Goal: Information Seeking & Learning: Learn about a topic

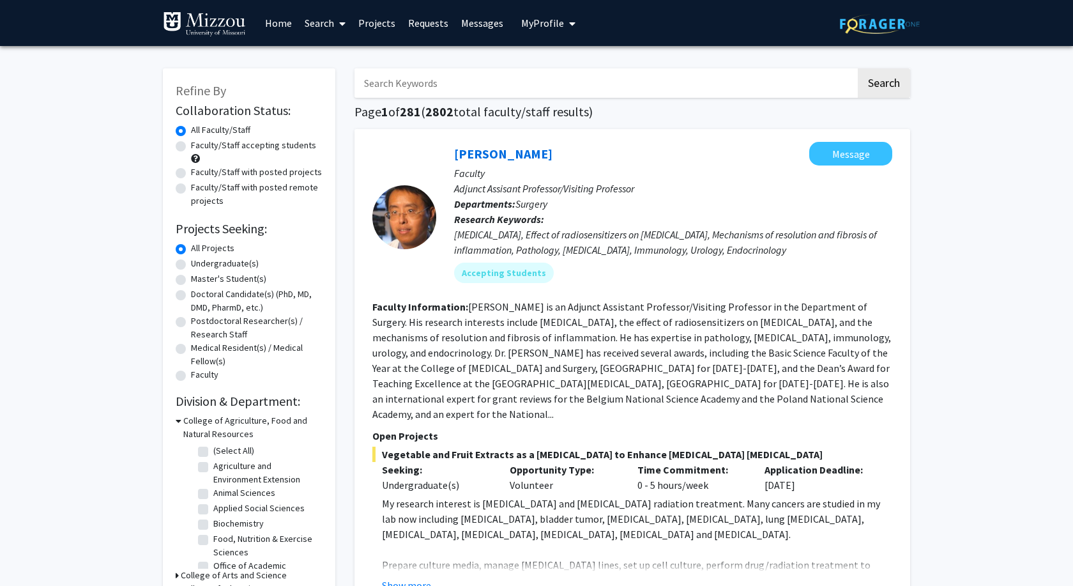
click at [485, 25] on link "Messages" at bounding box center [482, 23] width 55 height 45
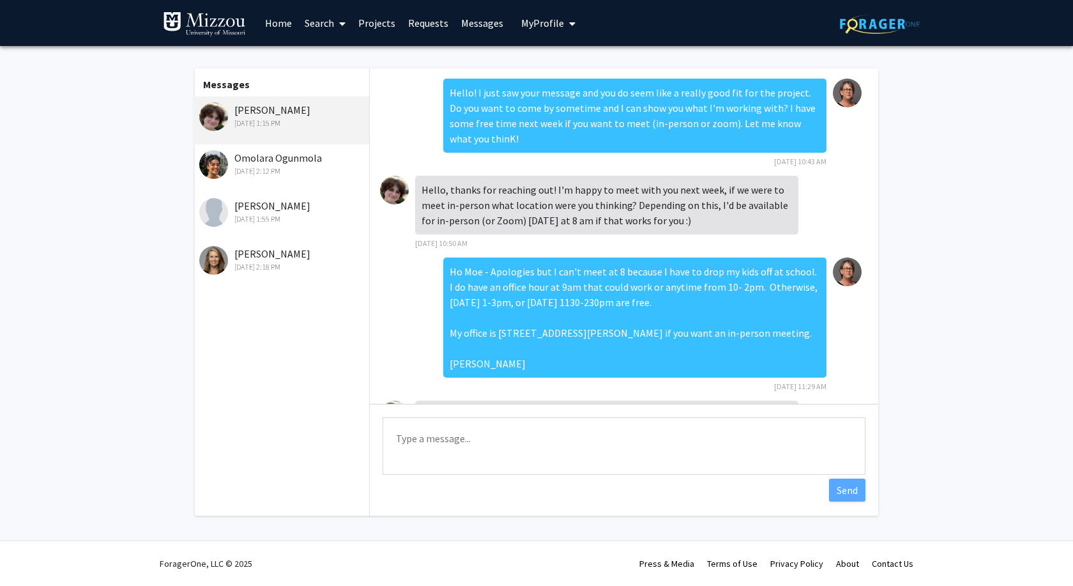
scroll to position [160, 0]
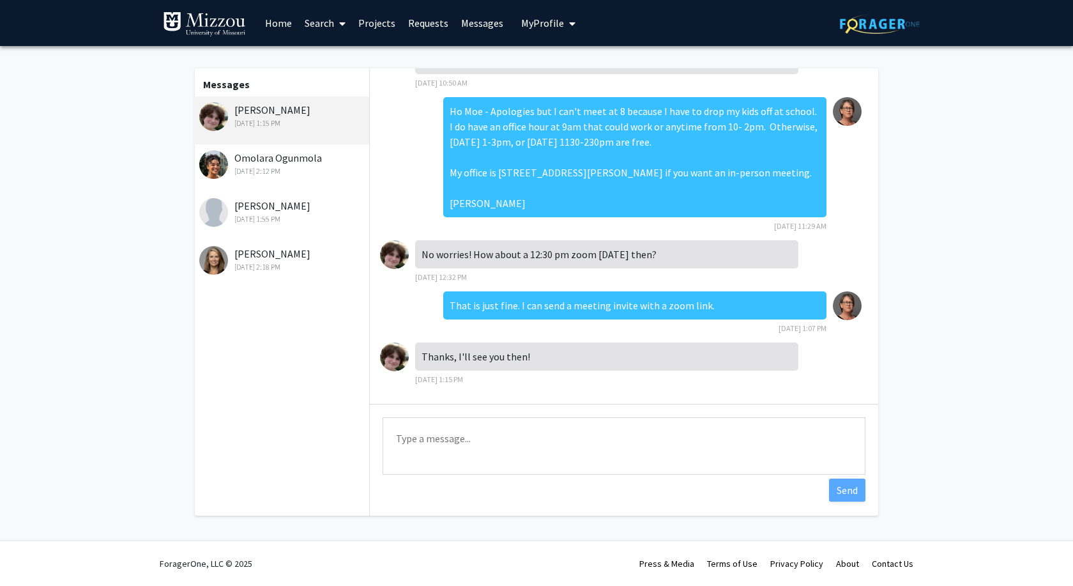
click at [168, 165] on fg-messaging "Messages [PERSON_NAME] [DATE] 1:15 PM [PERSON_NAME] [DATE] 2:12 PM [PERSON_NAME…" at bounding box center [536, 295] width 1073 height 498
click at [967, 185] on fg-messaging "Messages [PERSON_NAME] [DATE] 1:15 PM [PERSON_NAME] [DATE] 2:12 PM [PERSON_NAME…" at bounding box center [536, 295] width 1073 height 498
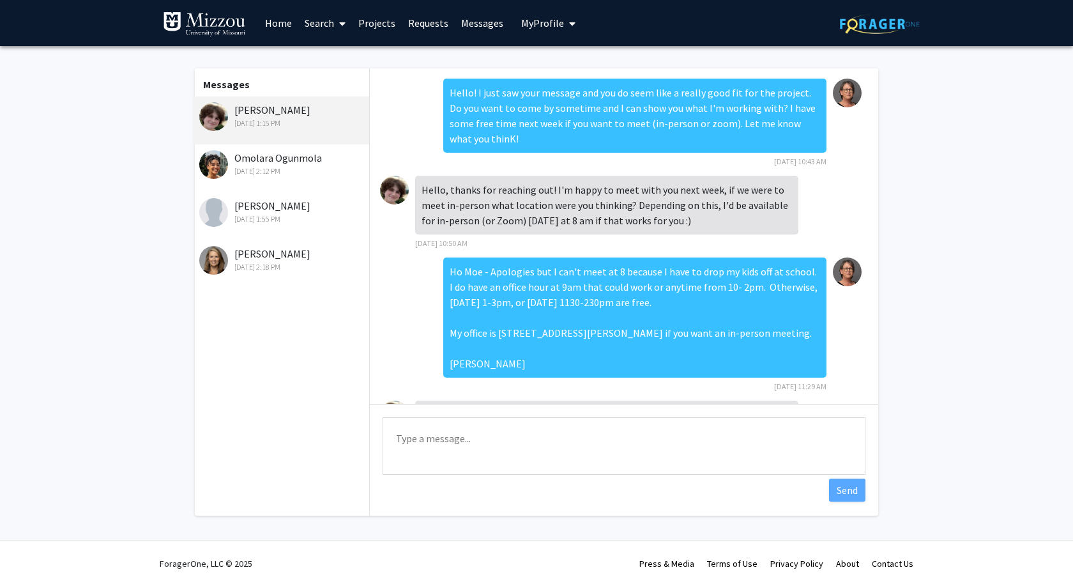
click at [263, 22] on link "Home" at bounding box center [279, 23] width 40 height 45
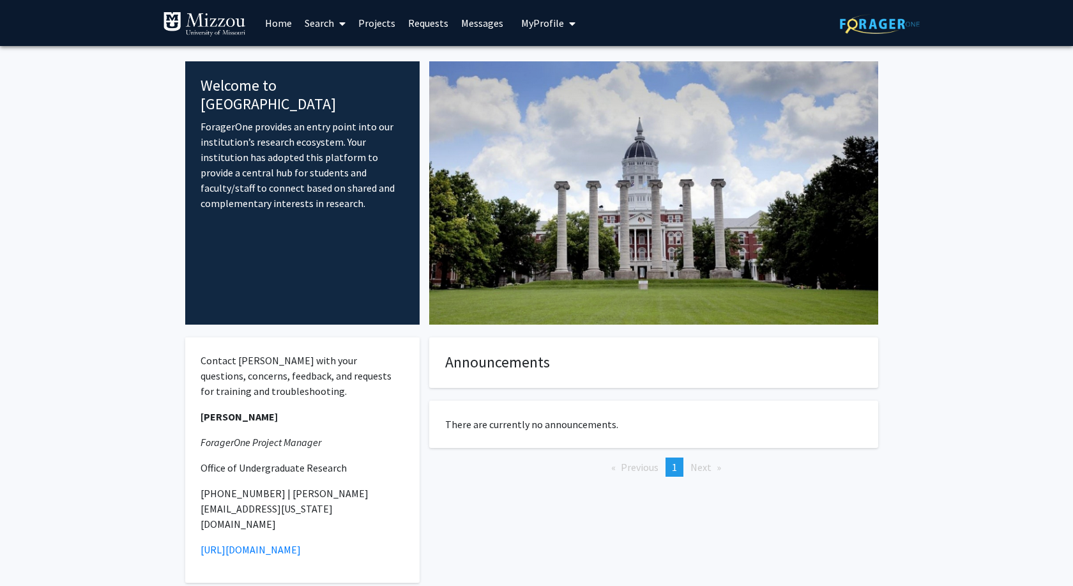
click at [324, 23] on link "Search" at bounding box center [325, 23] width 54 height 45
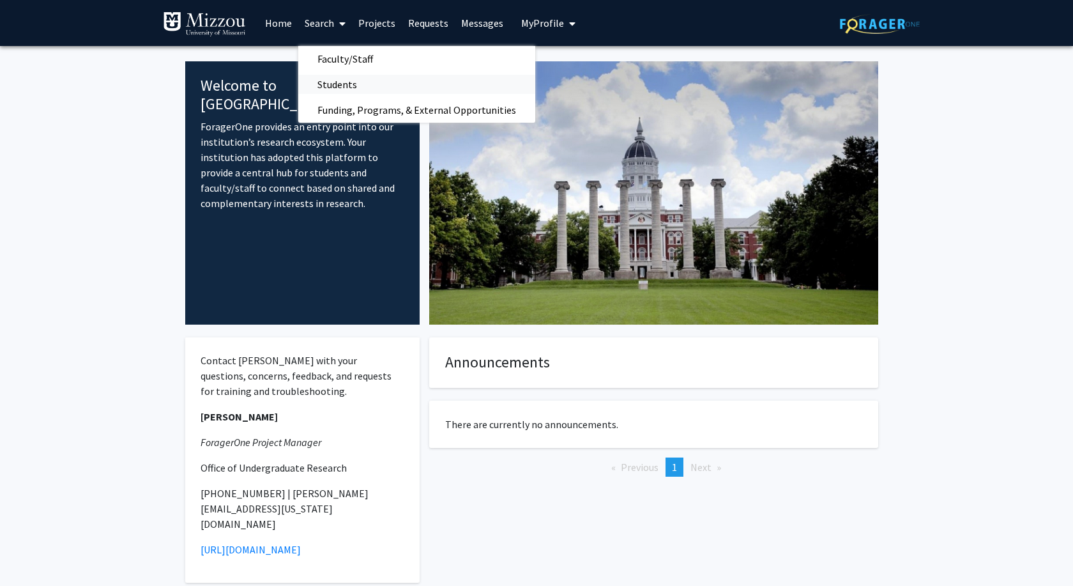
click at [347, 81] on span "Students" at bounding box center [337, 85] width 78 height 26
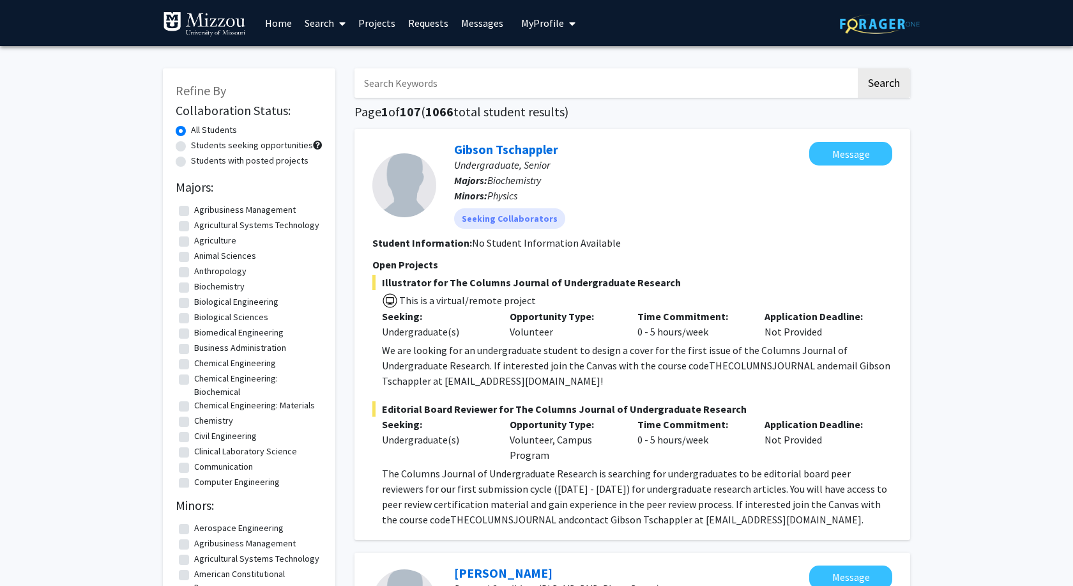
click at [438, 81] on input "Search Keywords" at bounding box center [604, 82] width 501 height 29
type input "children"
type input "child development"
click at [858, 68] on button "Search" at bounding box center [884, 82] width 52 height 29
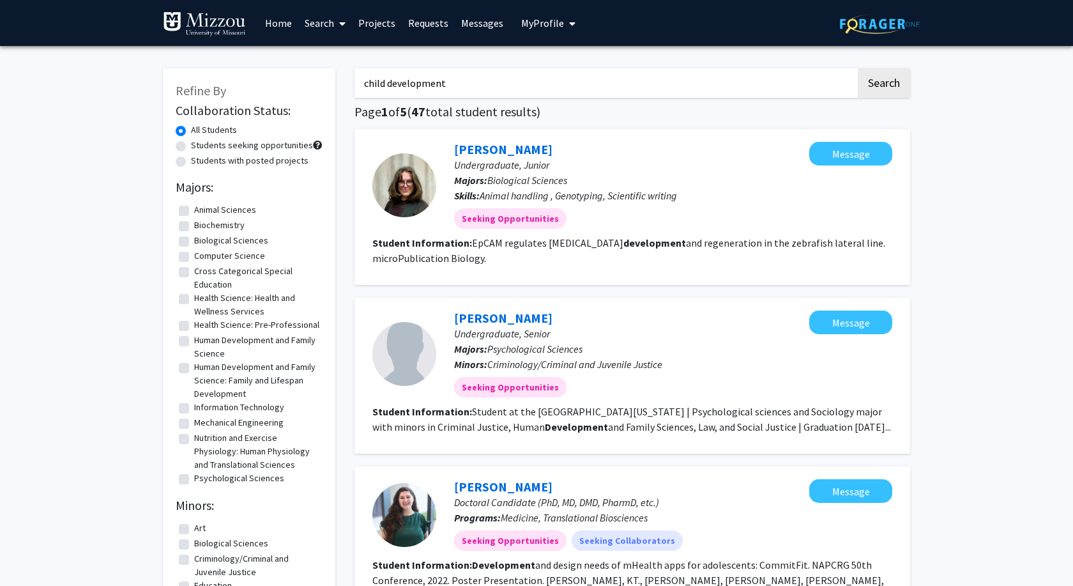
click at [337, 20] on span at bounding box center [339, 23] width 11 height 45
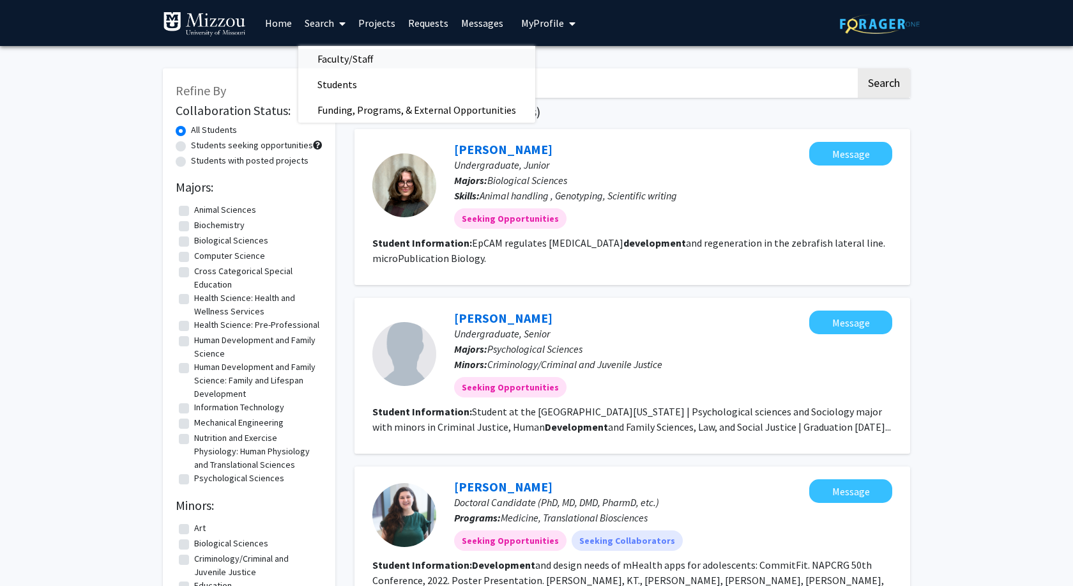
click at [341, 53] on span "Faculty/Staff" at bounding box center [345, 59] width 94 height 26
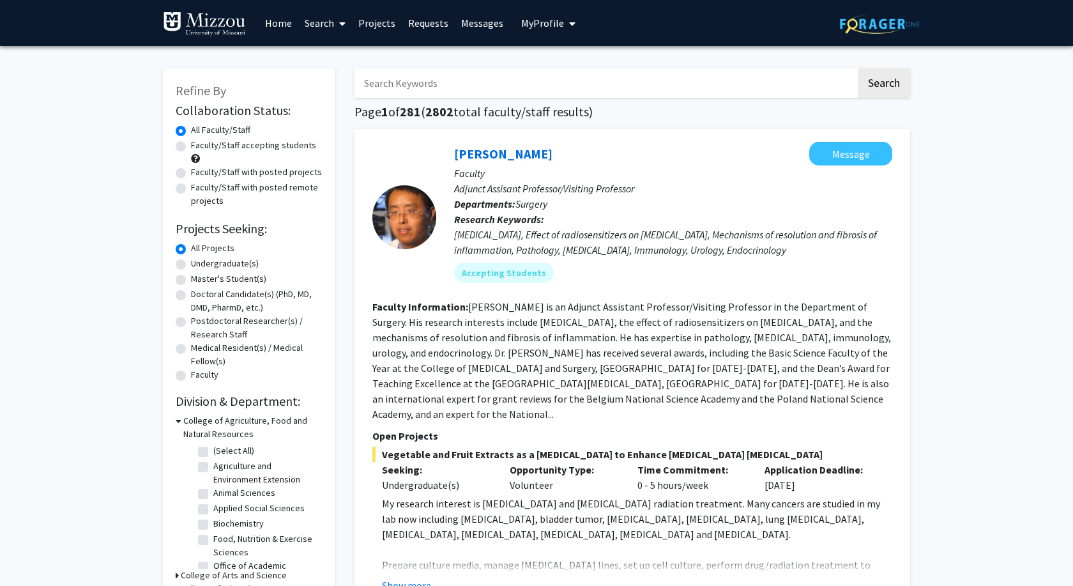
click at [568, 86] on input "Search Keywords" at bounding box center [604, 82] width 501 height 29
type input "child development"
click at [858, 68] on button "Search" at bounding box center [884, 82] width 52 height 29
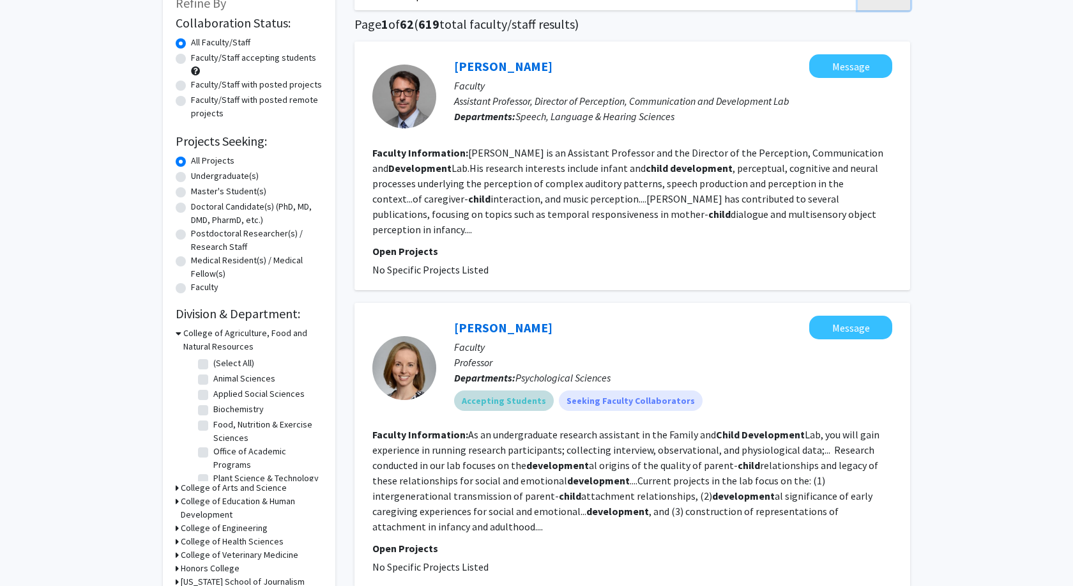
scroll to position [130, 0]
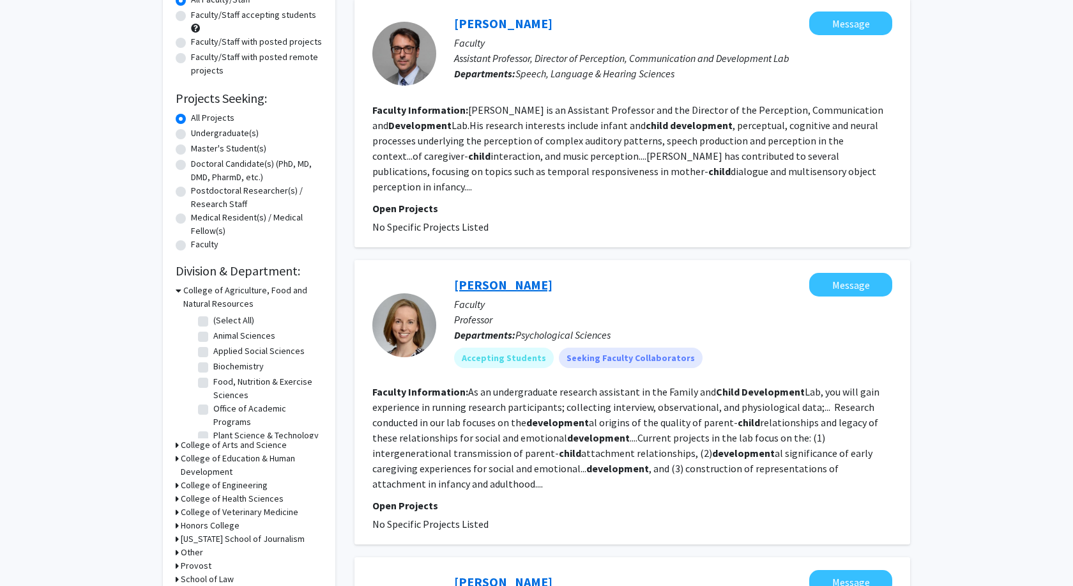
click at [497, 276] on link "[PERSON_NAME]" at bounding box center [503, 284] width 98 height 16
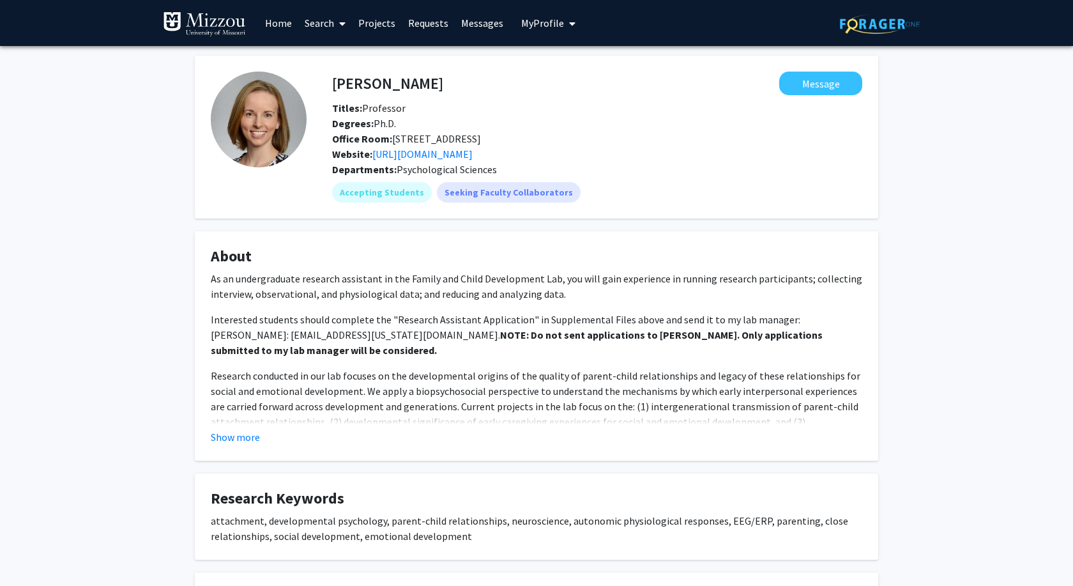
scroll to position [130, 0]
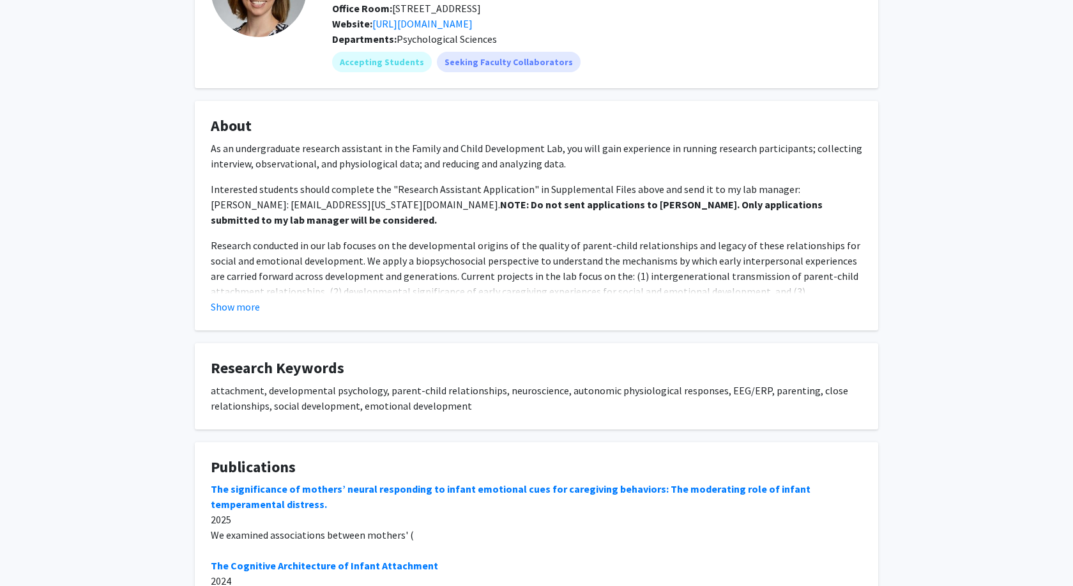
click at [235, 296] on fg-read-more "As an undergraduate research assistant in the Family and Child Development Lab,…" at bounding box center [536, 227] width 651 height 174
click at [237, 306] on button "Show more" at bounding box center [235, 306] width 49 height 15
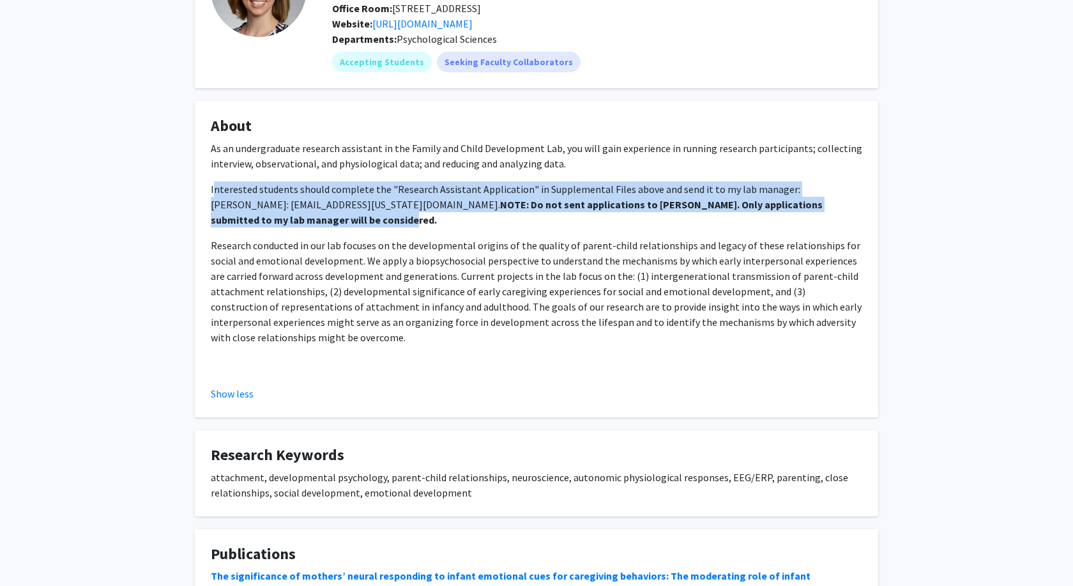
drag, startPoint x: 333, startPoint y: 198, endPoint x: 888, endPoint y: 204, distance: 554.9
click at [862, 204] on div "As an undergraduate research assistant in the Family and Child Development Lab,…" at bounding box center [536, 260] width 651 height 240
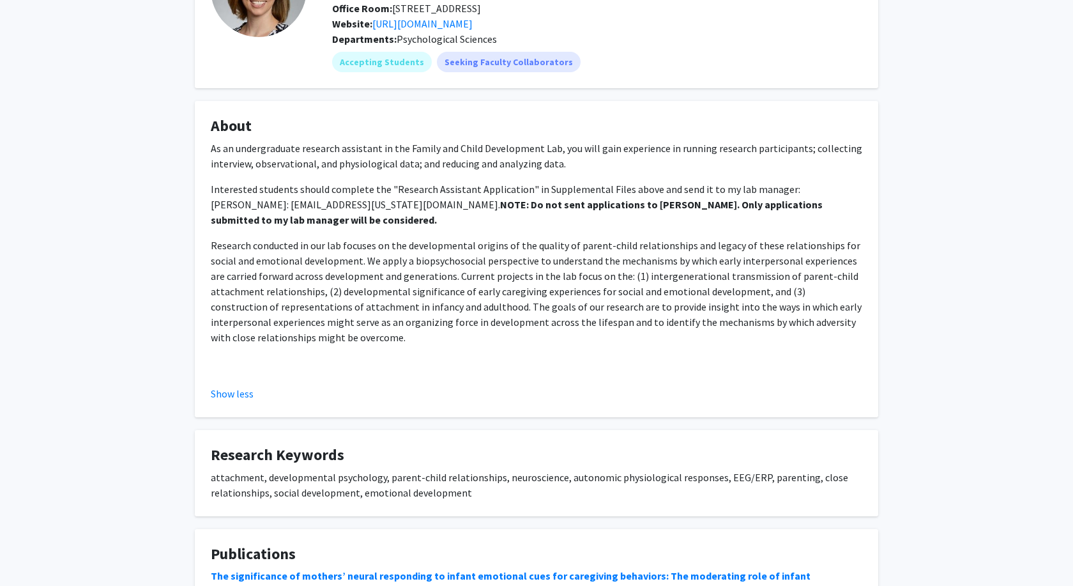
click at [435, 248] on p "Research conducted in our lab focuses on the developmental origins of the quali…" at bounding box center [536, 291] width 651 height 107
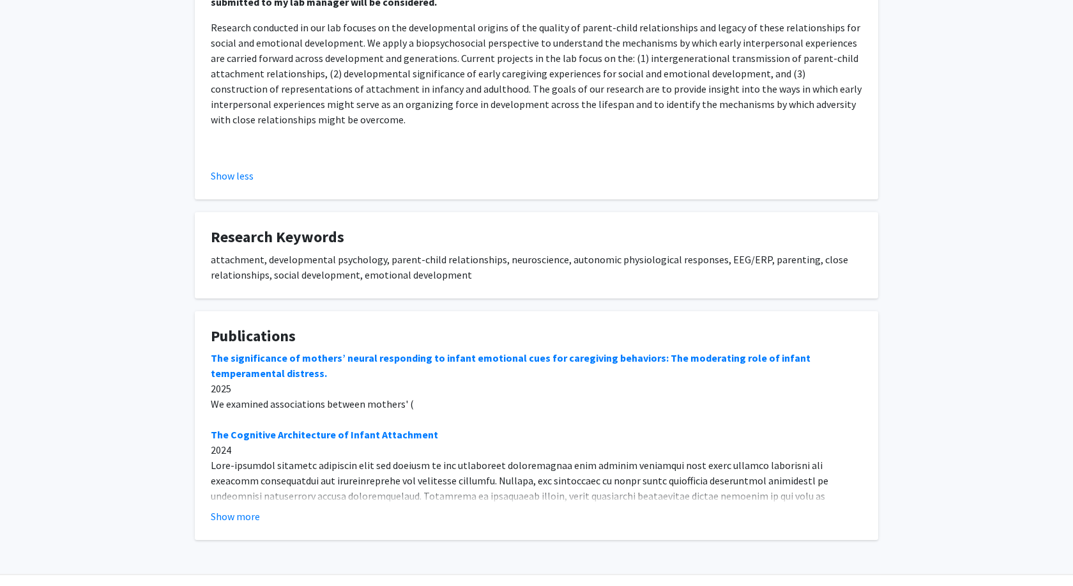
scroll to position [367, 0]
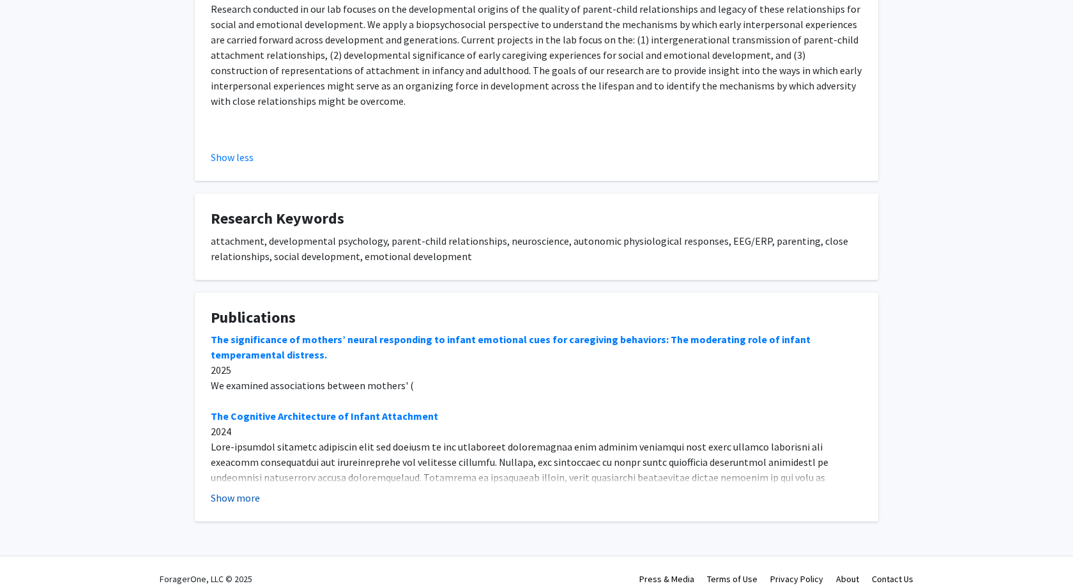
click at [250, 490] on button "Show more" at bounding box center [235, 497] width 49 height 15
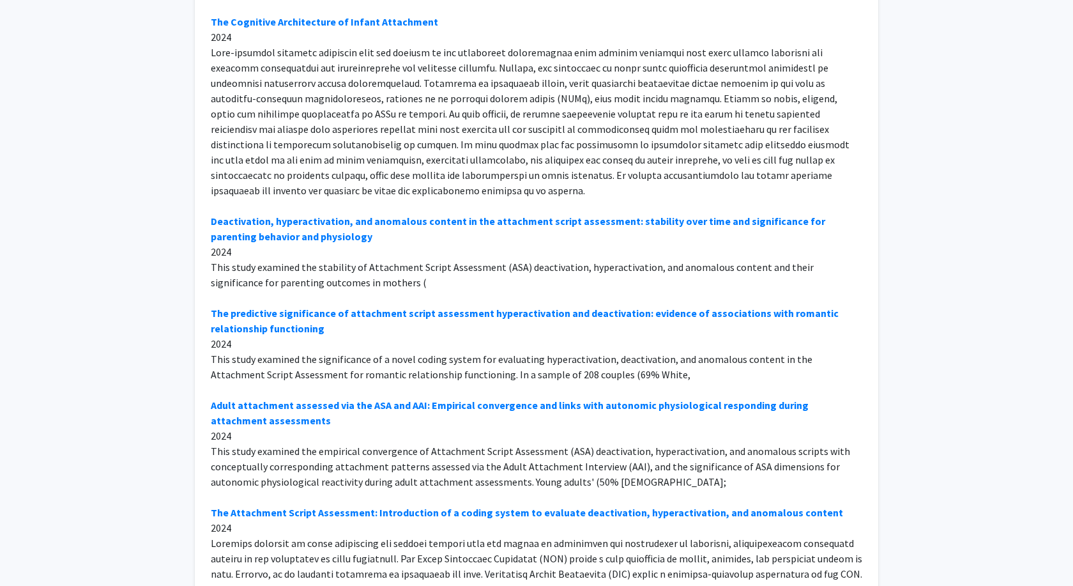
scroll to position [953, 0]
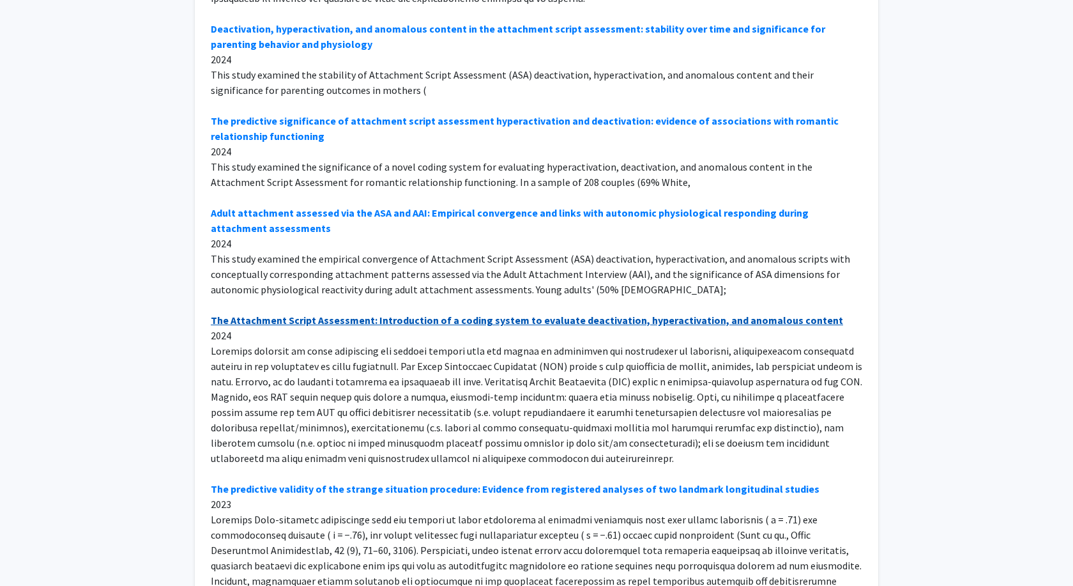
click at [594, 314] on link "The Attachment Script Assessment: Introduction of a coding system to evaluate d…" at bounding box center [527, 320] width 632 height 13
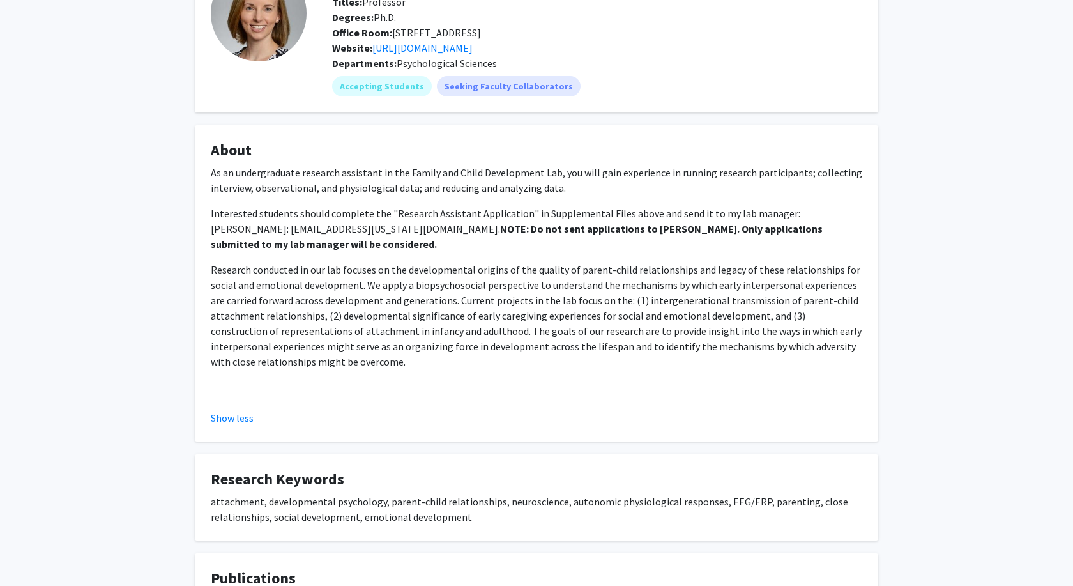
scroll to position [0, 0]
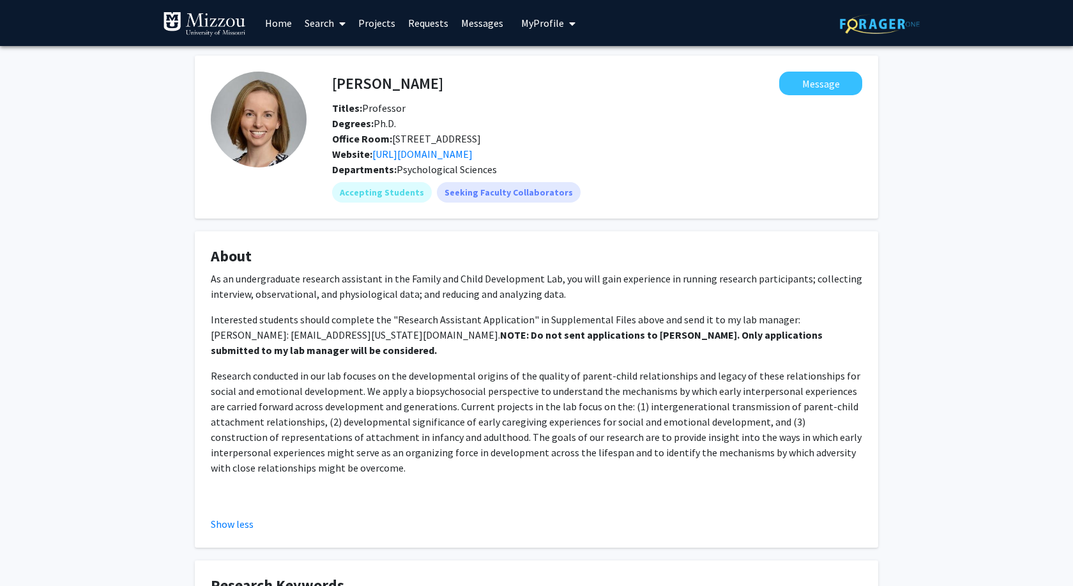
click at [540, 19] on span "My Profile" at bounding box center [542, 23] width 43 height 13
click at [549, 56] on fg-profile-picture at bounding box center [543, 66] width 26 height 28
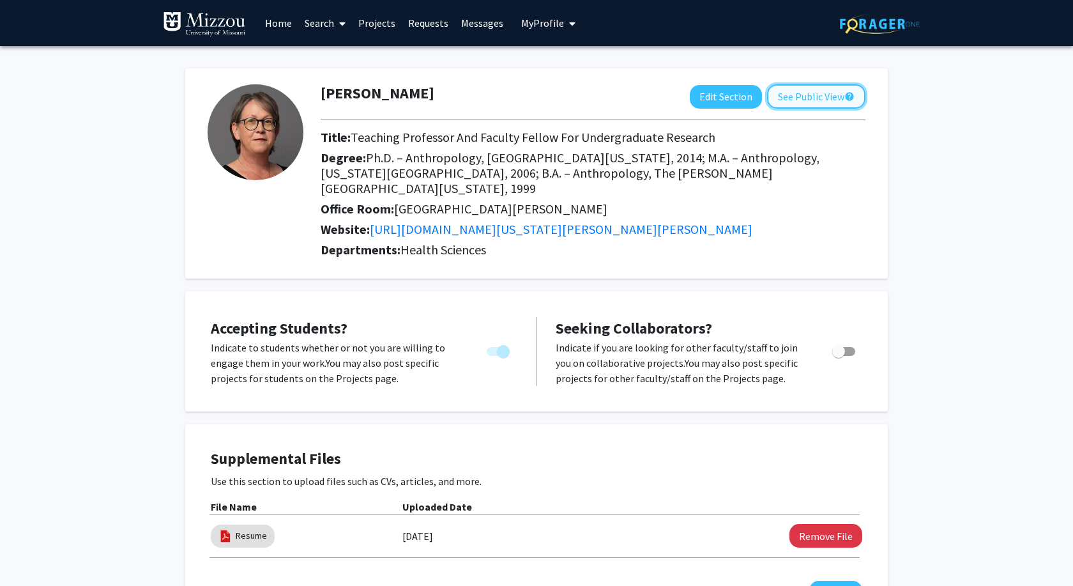
click at [799, 91] on button "See Public View help" at bounding box center [816, 96] width 98 height 24
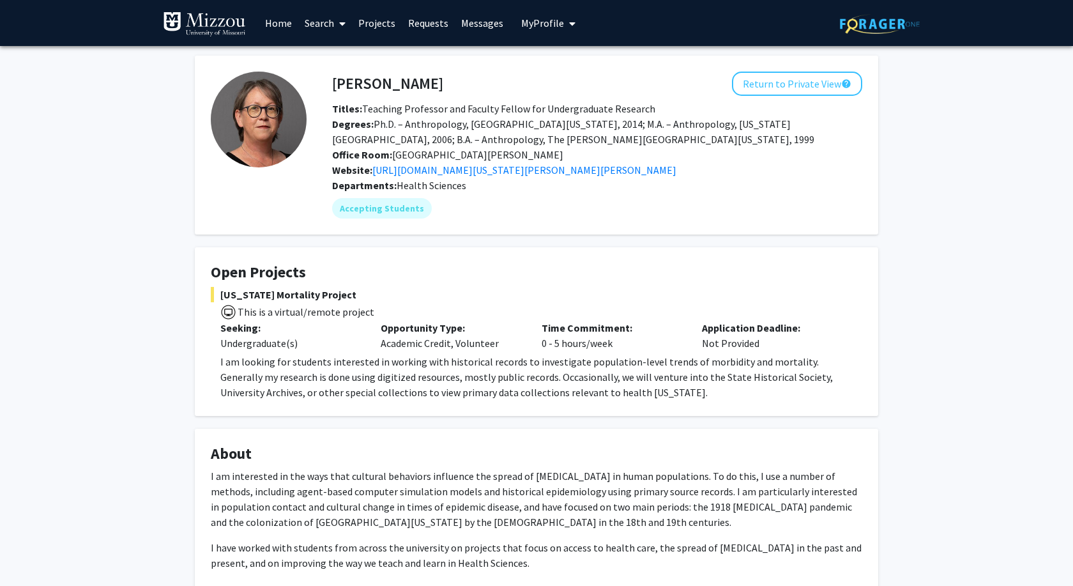
click at [316, 24] on link "Search" at bounding box center [325, 23] width 54 height 45
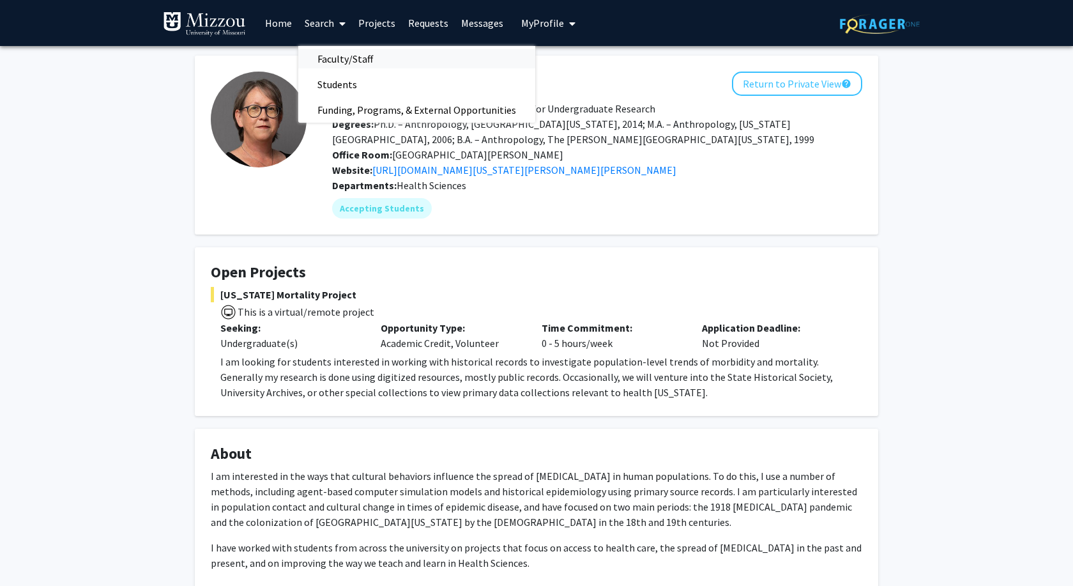
click at [358, 54] on span "Faculty/Staff" at bounding box center [345, 59] width 94 height 26
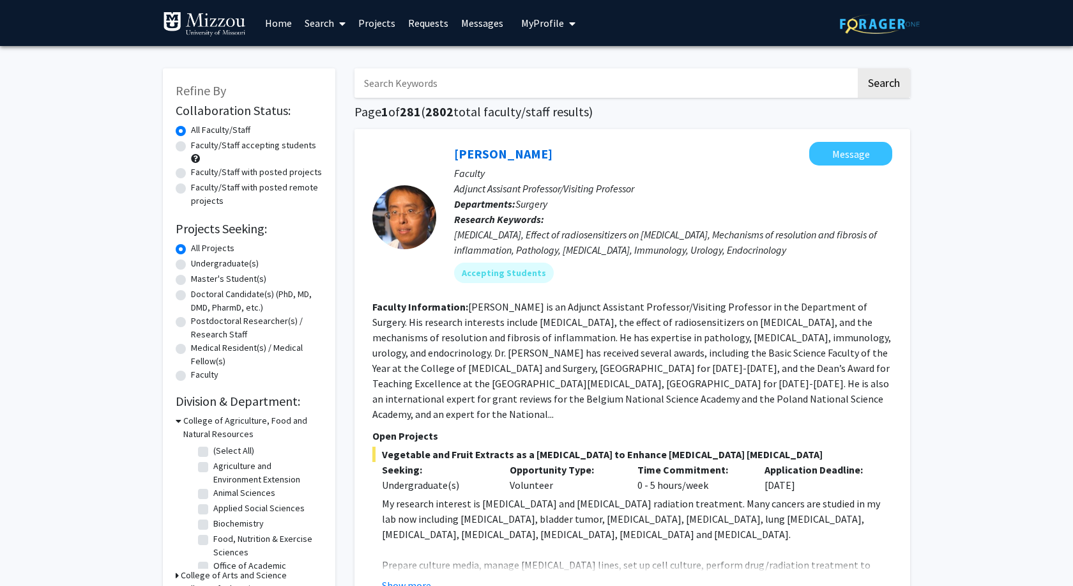
click at [492, 79] on input "Search Keywords" at bounding box center [604, 82] width 501 height 29
type input "keller"
click at [858, 68] on button "Search" at bounding box center [884, 82] width 52 height 29
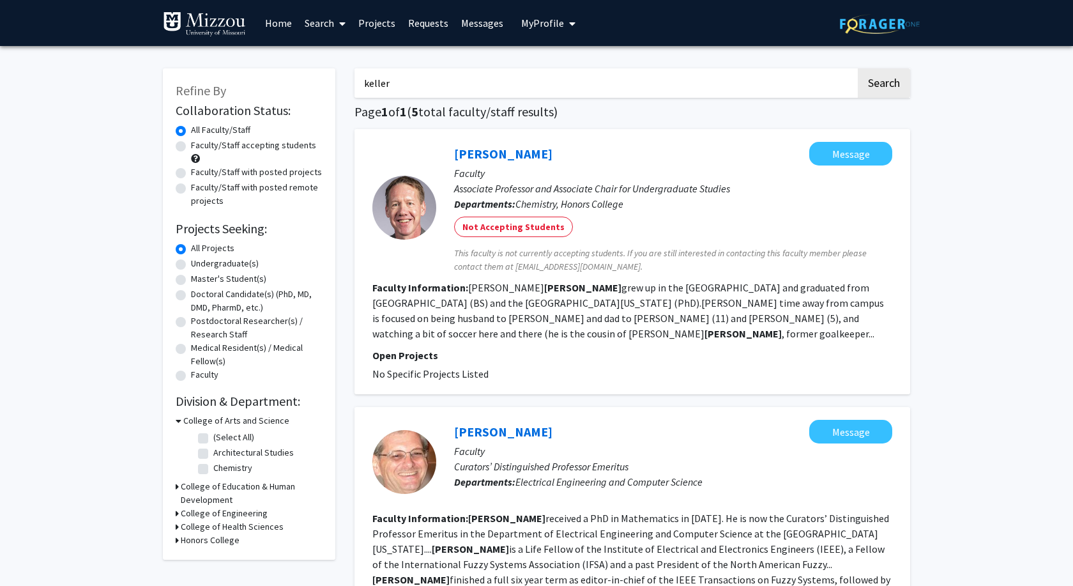
drag, startPoint x: 486, startPoint y: 153, endPoint x: 492, endPoint y: 150, distance: 6.6
click at [487, 153] on link "[PERSON_NAME]" at bounding box center [503, 154] width 98 height 16
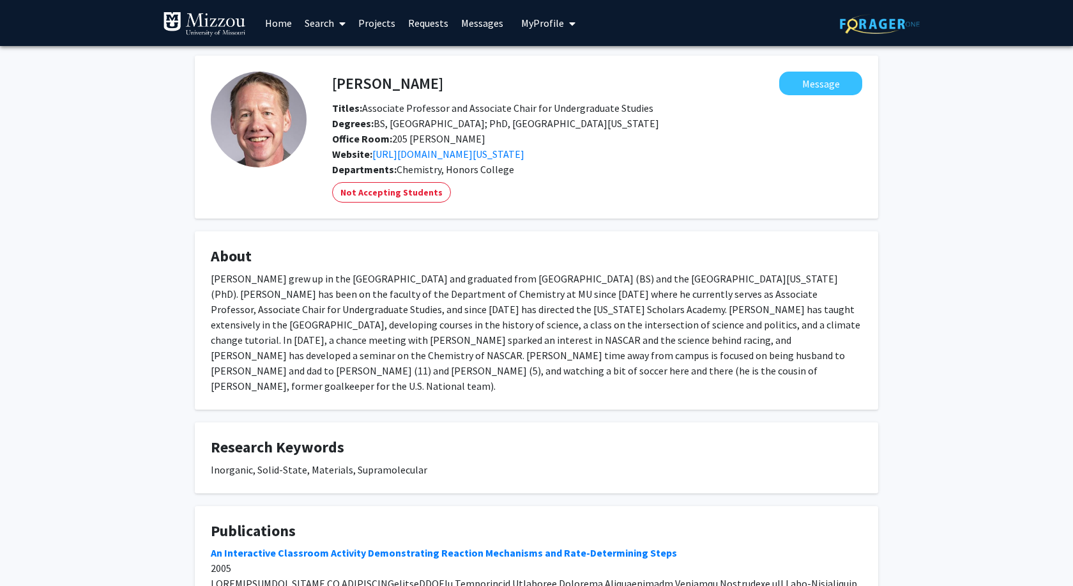
click at [325, 23] on link "Search" at bounding box center [325, 23] width 54 height 45
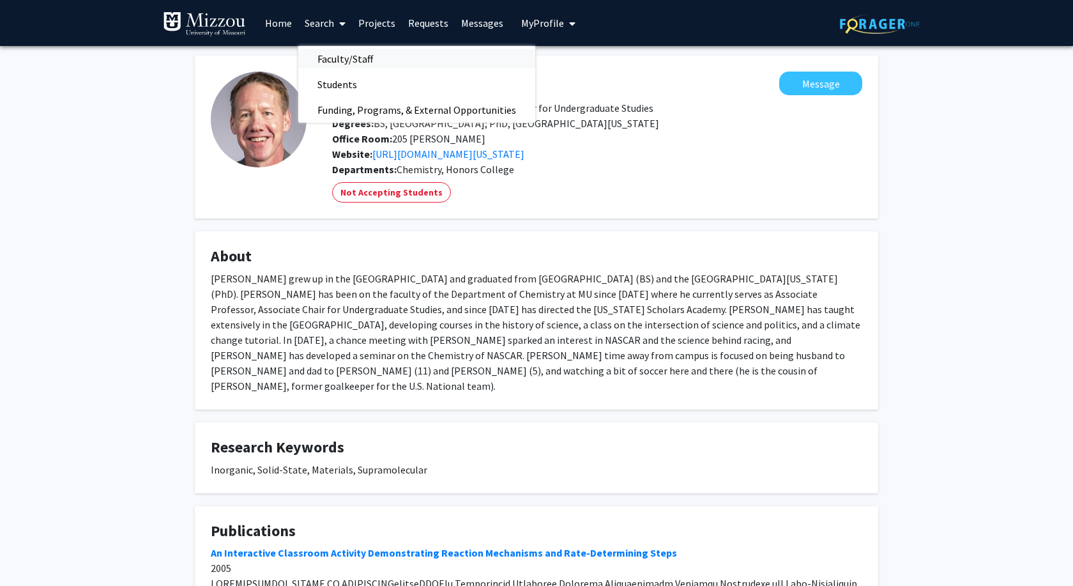
click at [345, 56] on span "Faculty/Staff" at bounding box center [345, 59] width 94 height 26
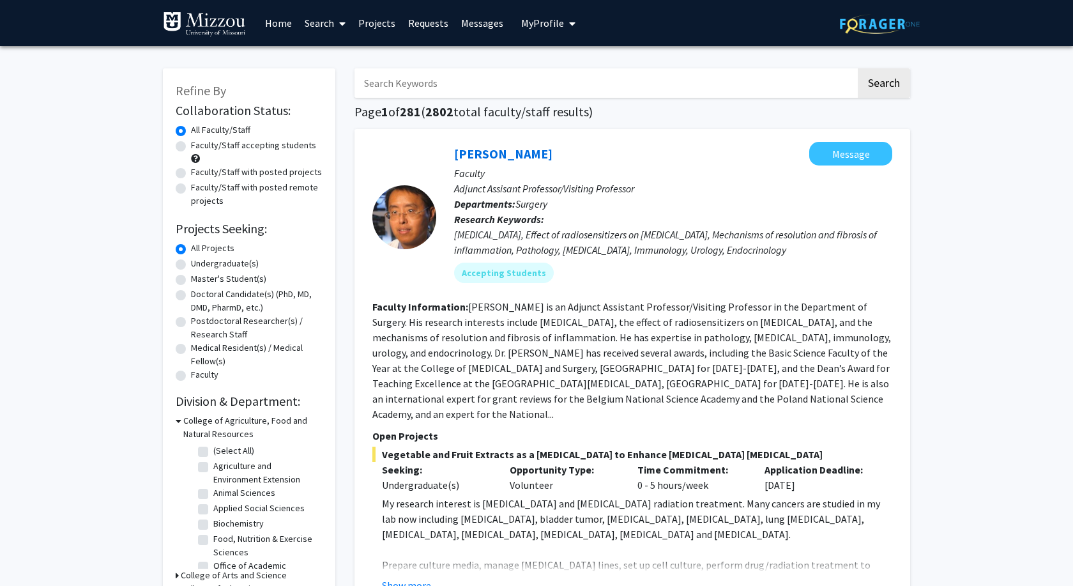
click at [517, 79] on input "Search Keywords" at bounding box center [604, 82] width 501 height 29
type input "brown"
click at [858, 68] on button "Search" at bounding box center [884, 82] width 52 height 29
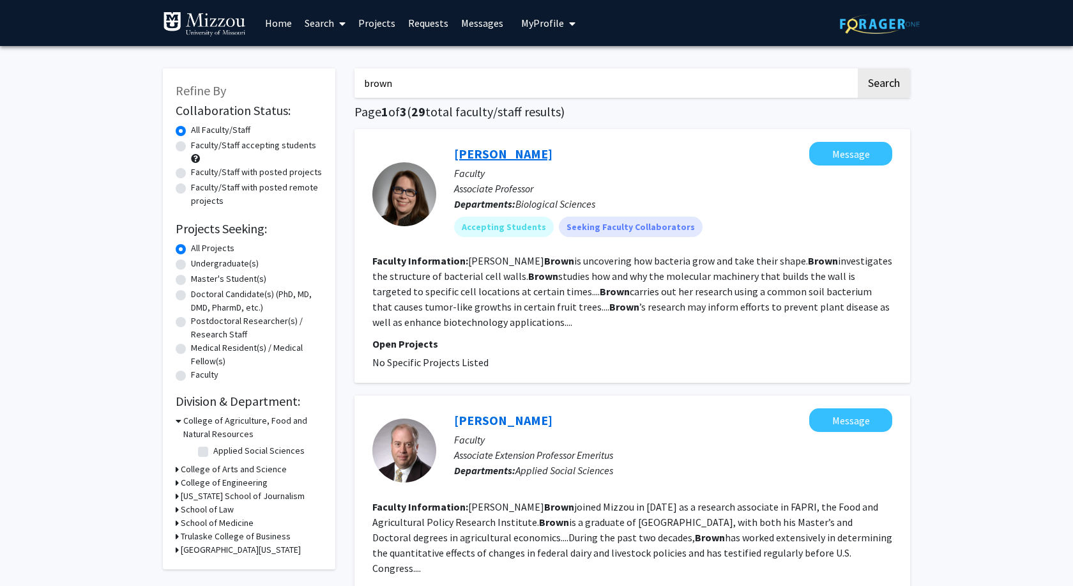
click at [478, 155] on link "[PERSON_NAME]" at bounding box center [503, 154] width 98 height 16
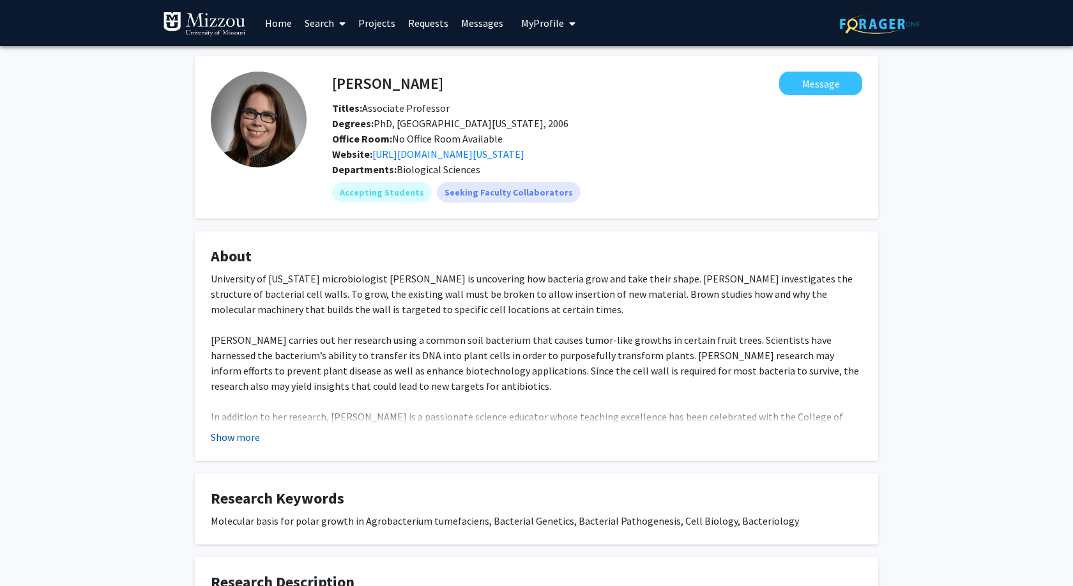
click at [238, 440] on button "Show more" at bounding box center [235, 436] width 49 height 15
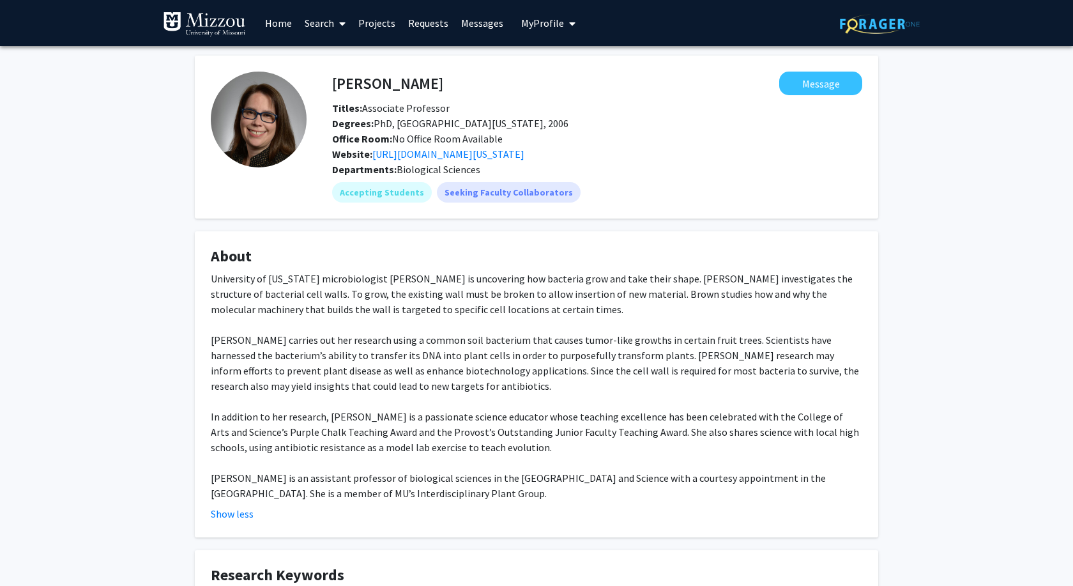
drag, startPoint x: 227, startPoint y: 515, endPoint x: 495, endPoint y: 410, distance: 287.3
click at [495, 410] on fg-read-more "University of [US_STATE] microbiologist [PERSON_NAME] is uncovering how bacteri…" at bounding box center [536, 396] width 651 height 250
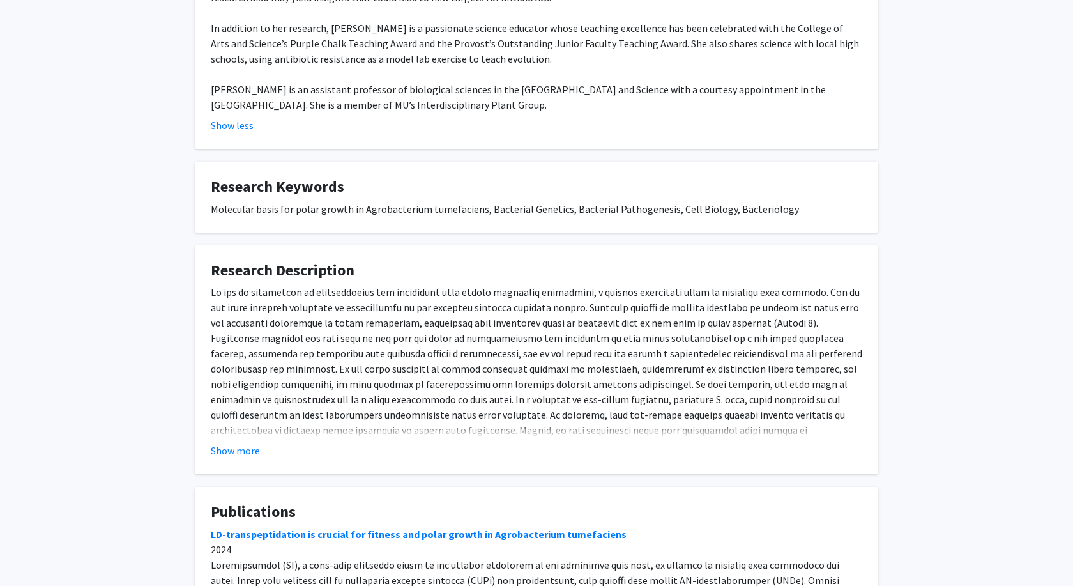
scroll to position [456, 0]
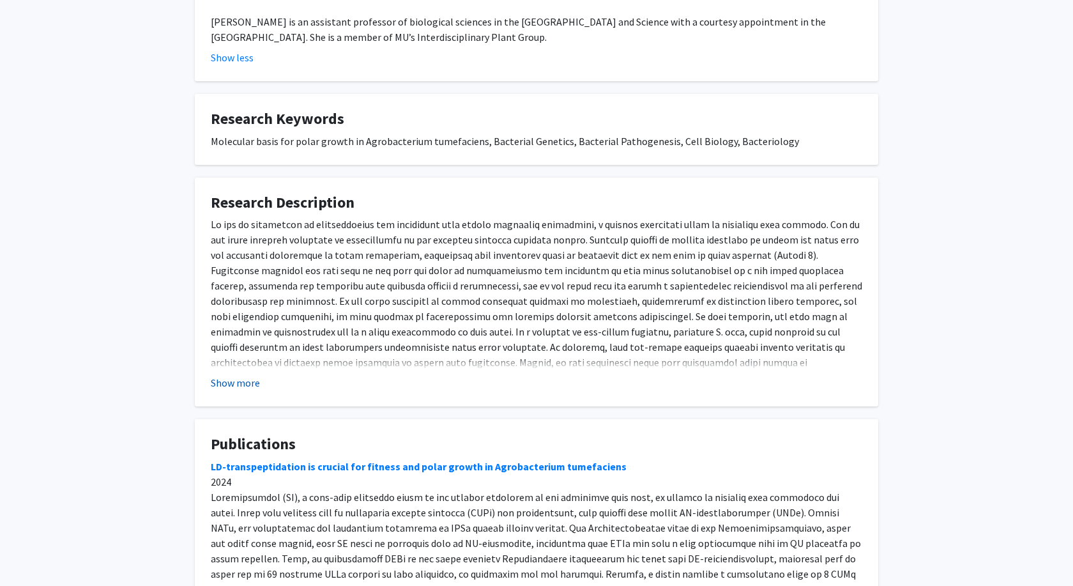
click at [245, 385] on button "Show more" at bounding box center [235, 382] width 49 height 15
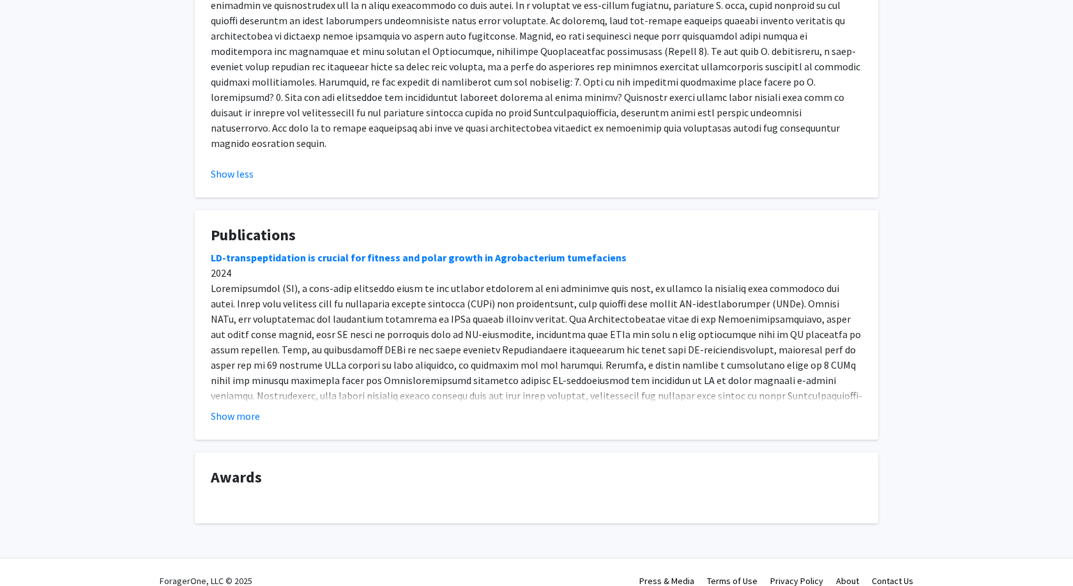
scroll to position [784, 0]
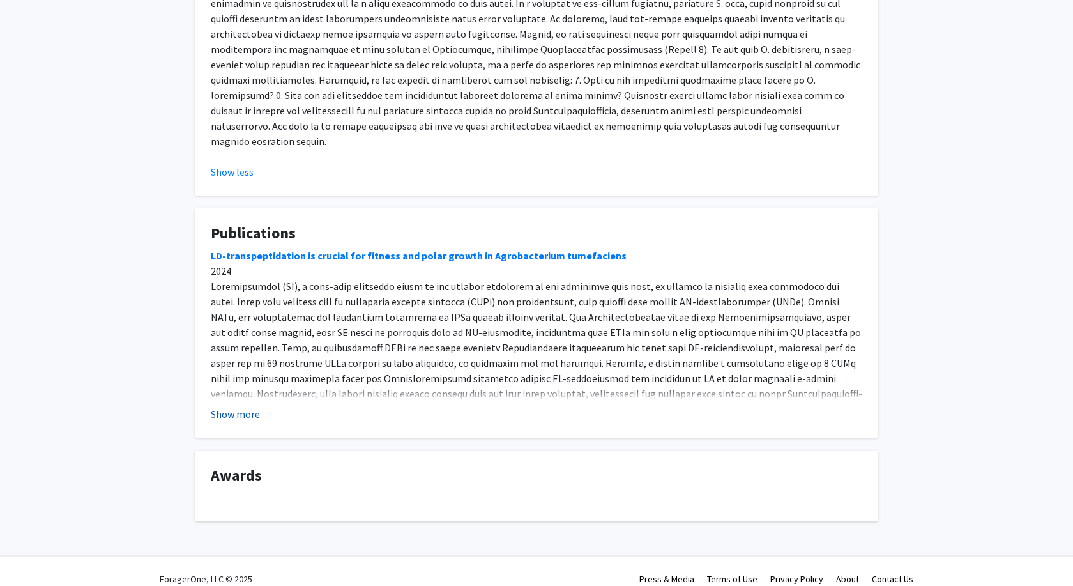
click at [249, 406] on button "Show more" at bounding box center [235, 413] width 49 height 15
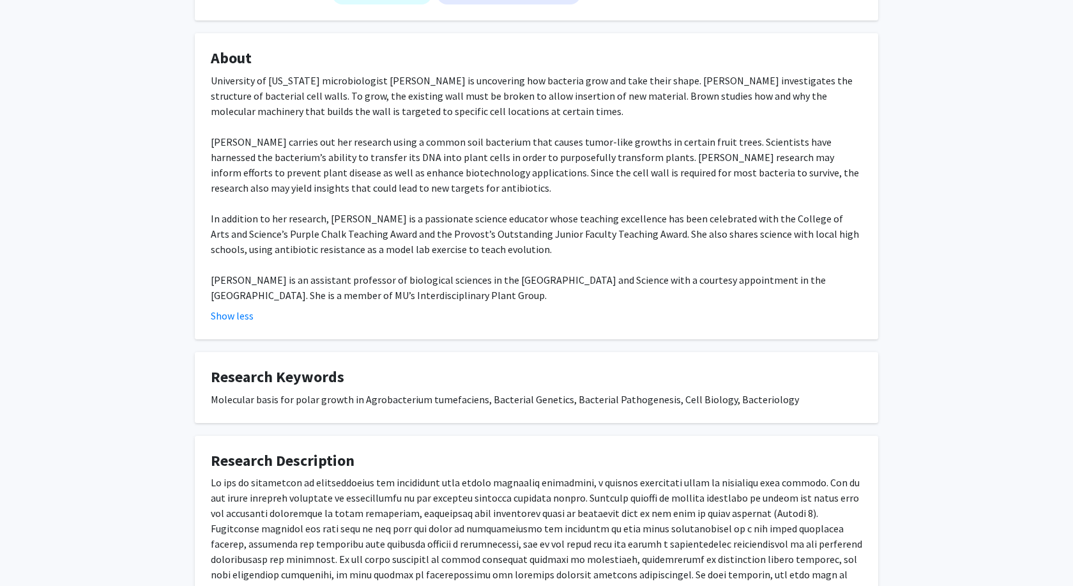
scroll to position [0, 0]
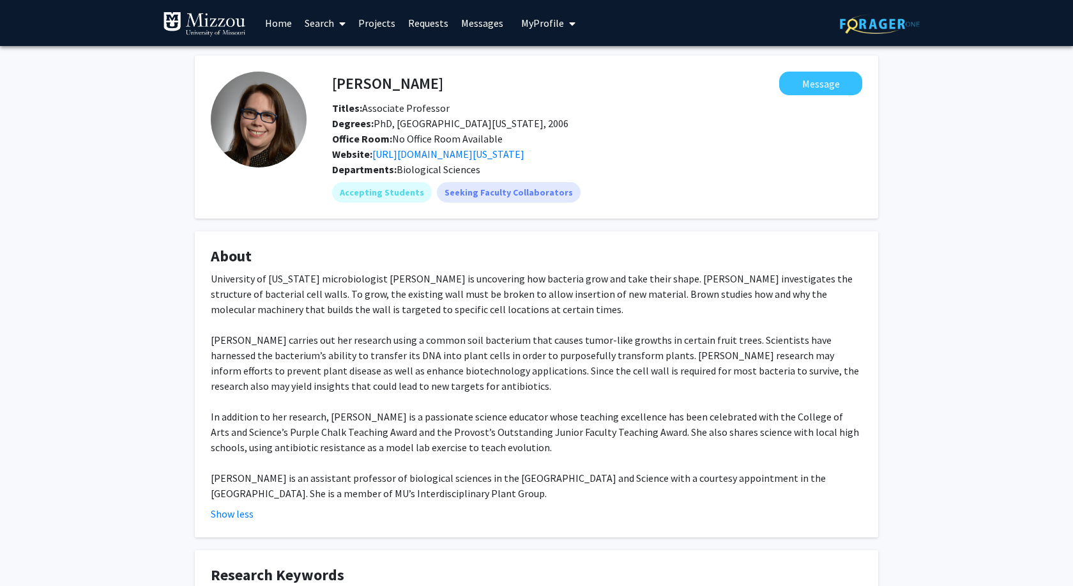
click at [316, 20] on link "Search" at bounding box center [325, 23] width 54 height 45
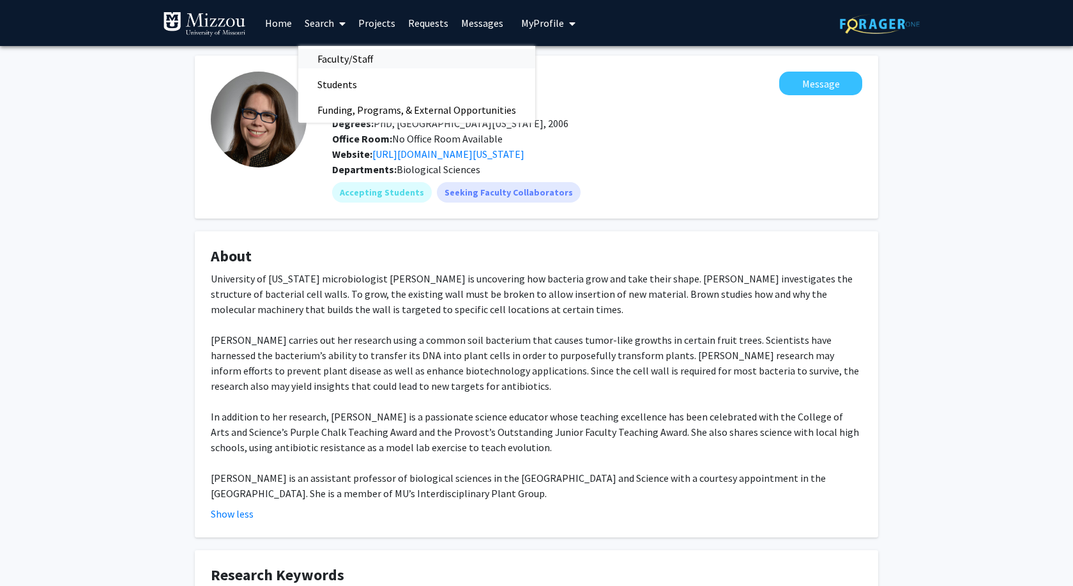
click at [342, 54] on span "Faculty/Staff" at bounding box center [345, 59] width 94 height 26
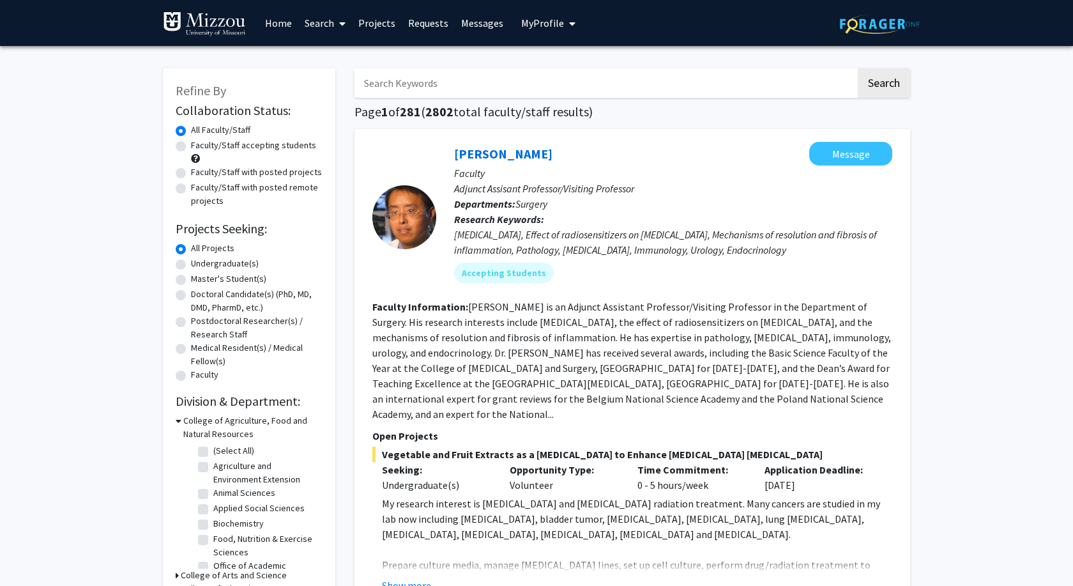
click at [388, 74] on input "Search Keywords" at bounding box center [604, 82] width 501 height 29
type input "[PERSON_NAME]"
click at [858, 68] on button "Search" at bounding box center [884, 82] width 52 height 29
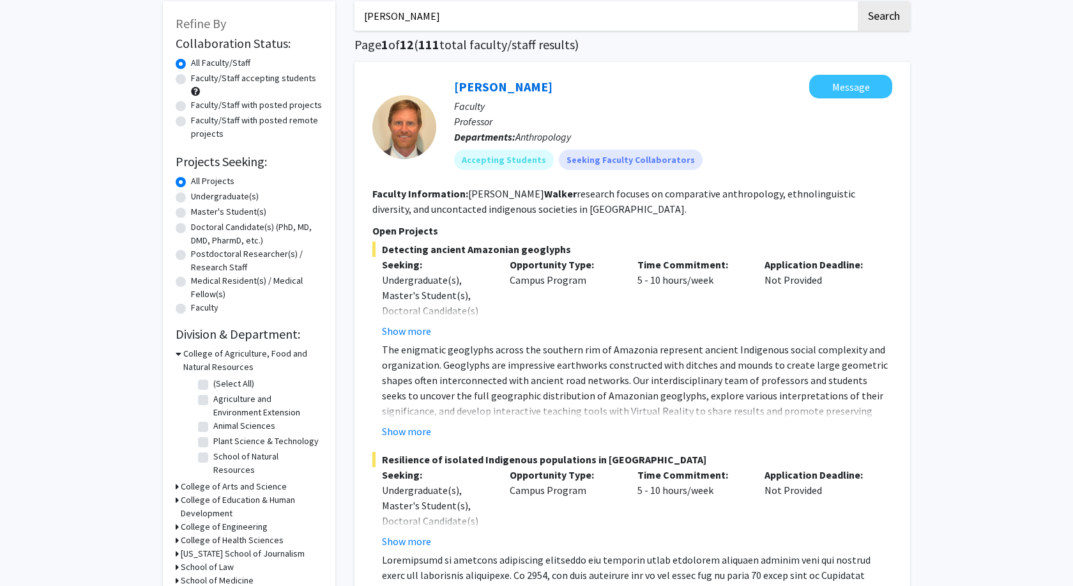
scroll to position [65, 0]
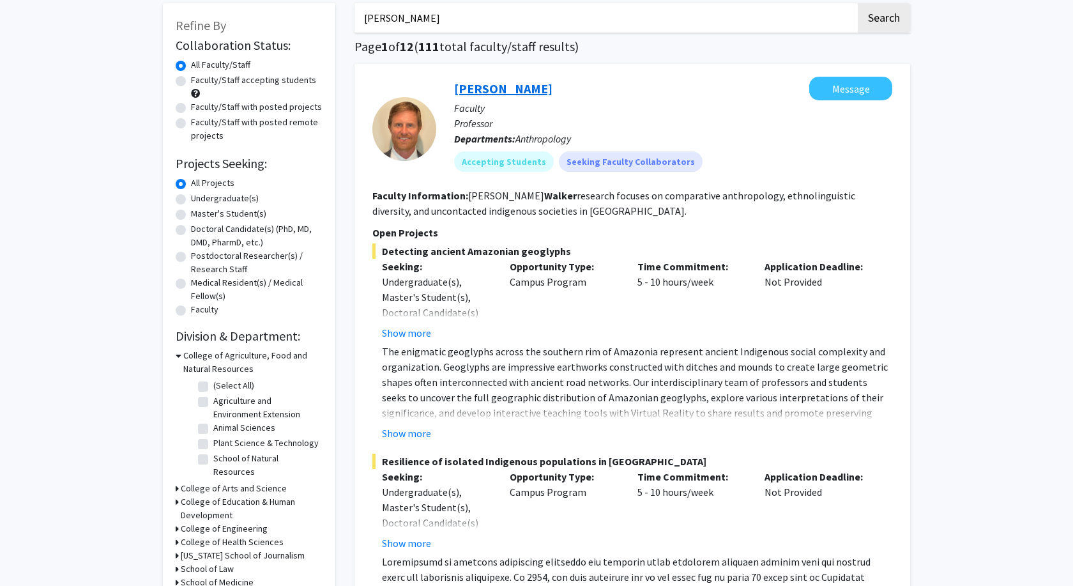
click at [472, 84] on link "[PERSON_NAME]" at bounding box center [503, 88] width 98 height 16
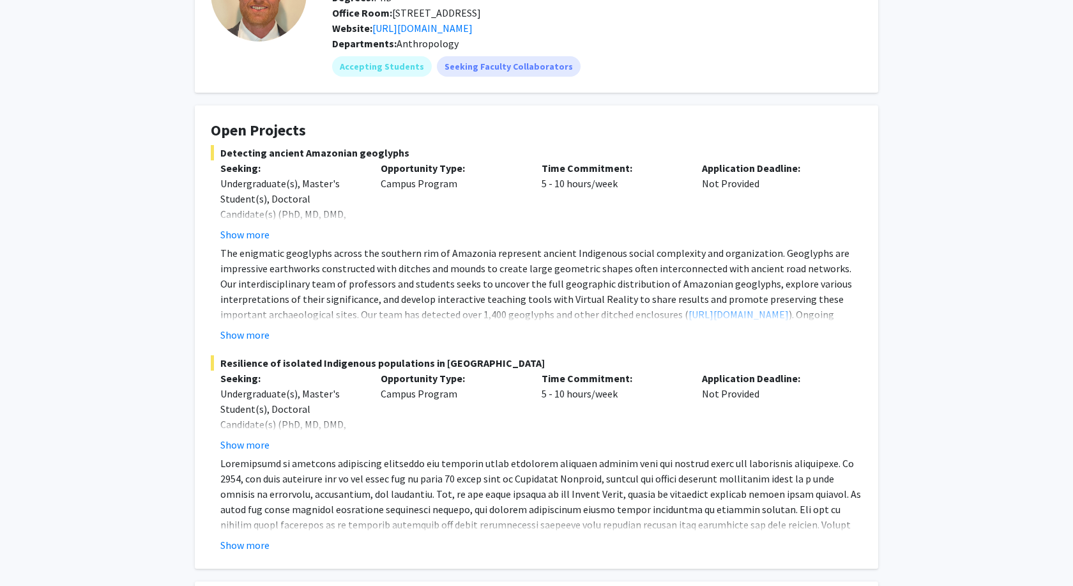
scroll to position [130, 0]
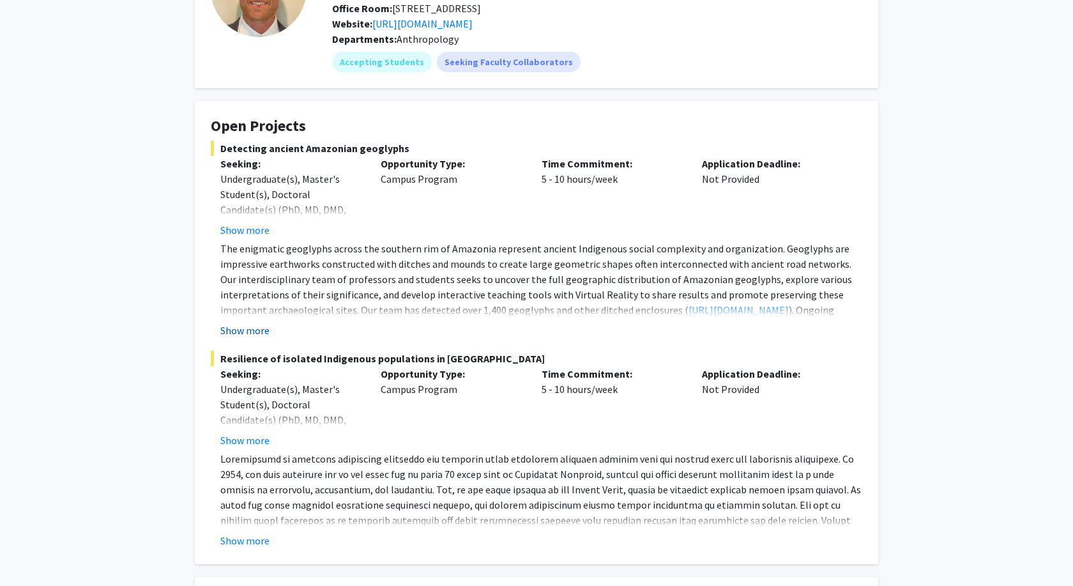
click at [247, 330] on button "Show more" at bounding box center [244, 329] width 49 height 15
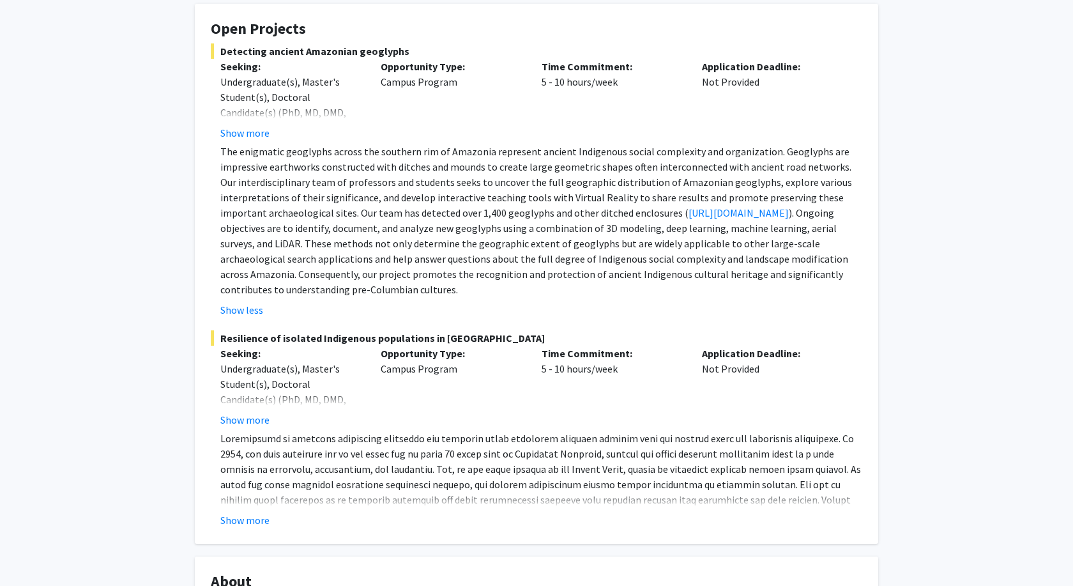
scroll to position [261, 0]
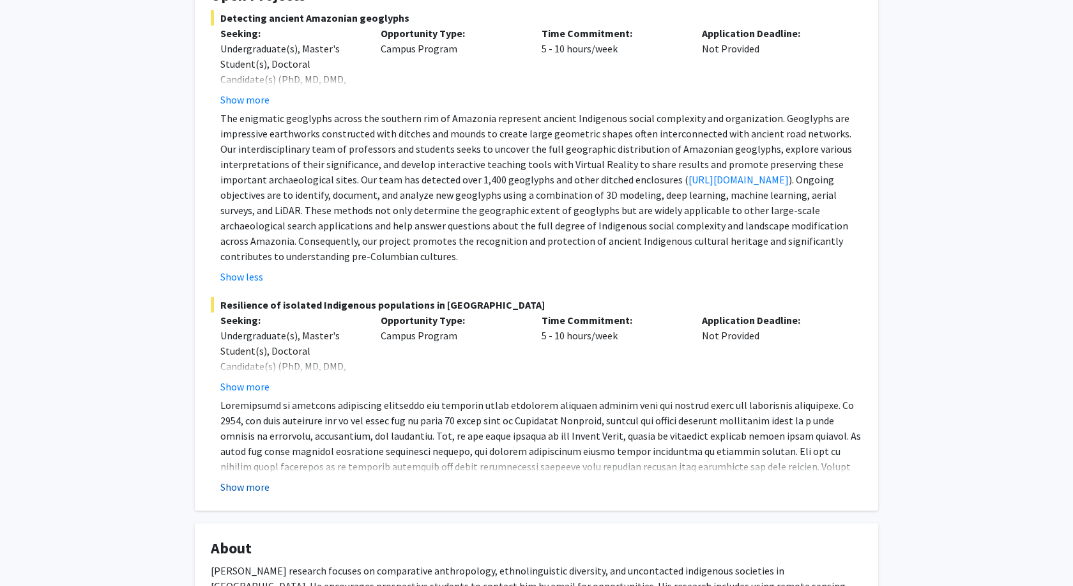
click at [236, 488] on button "Show more" at bounding box center [244, 486] width 49 height 15
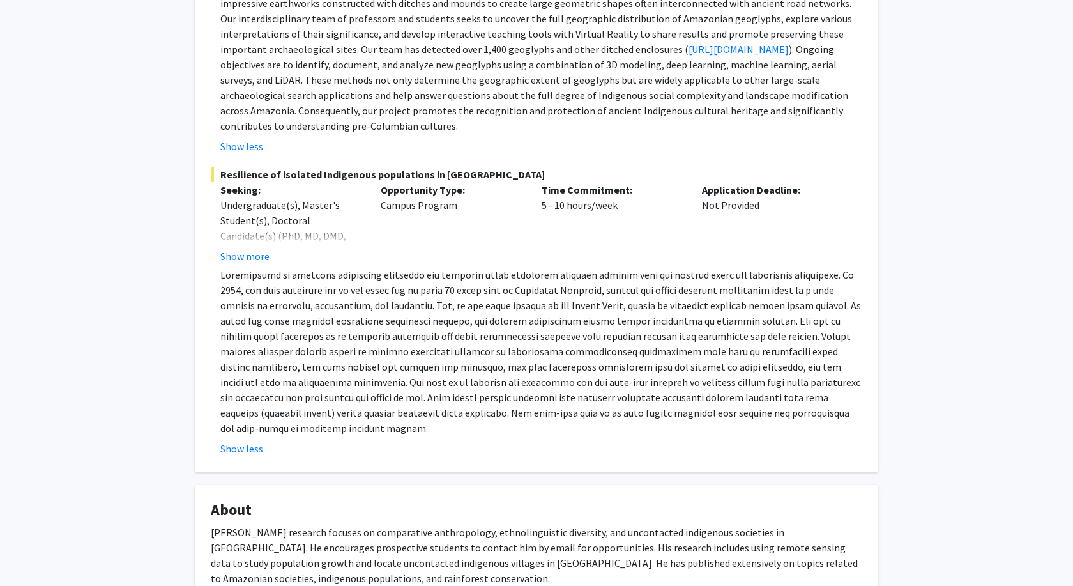
scroll to position [326, 0]
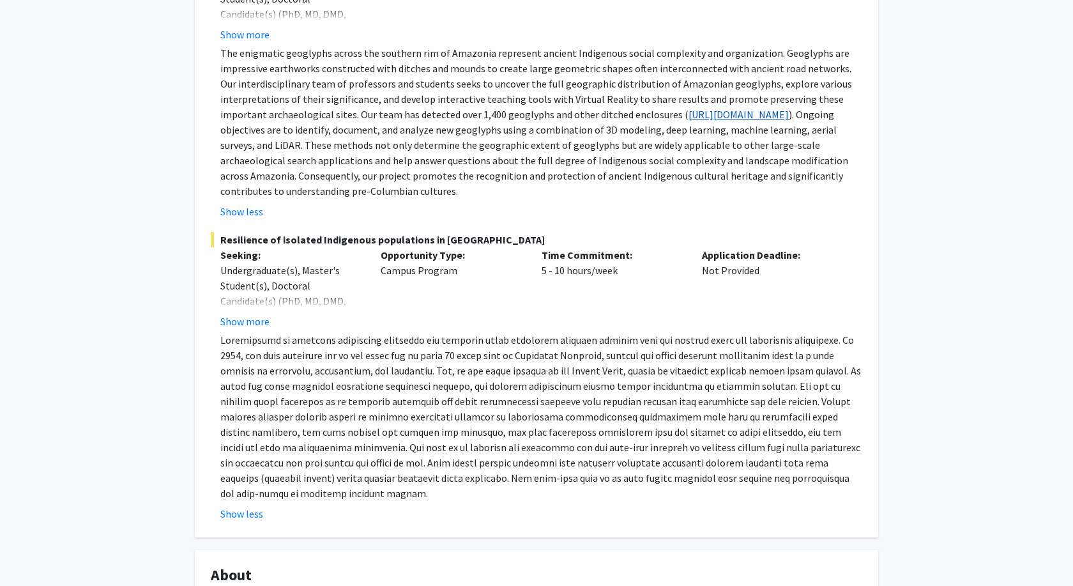
click at [688, 114] on link "[URL][DOMAIN_NAME]" at bounding box center [738, 114] width 100 height 13
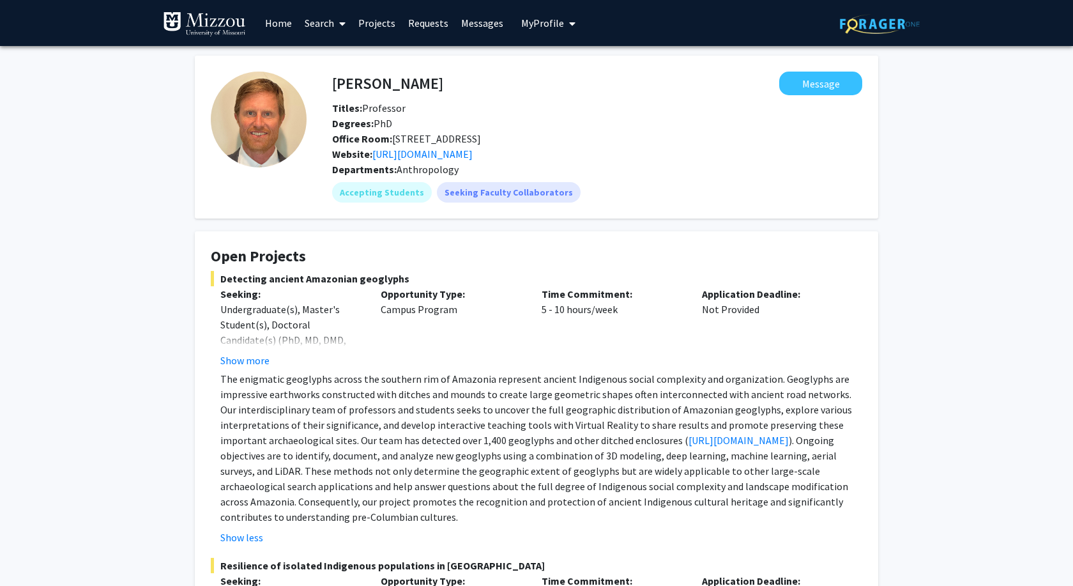
click at [329, 15] on link "Search" at bounding box center [325, 23] width 54 height 45
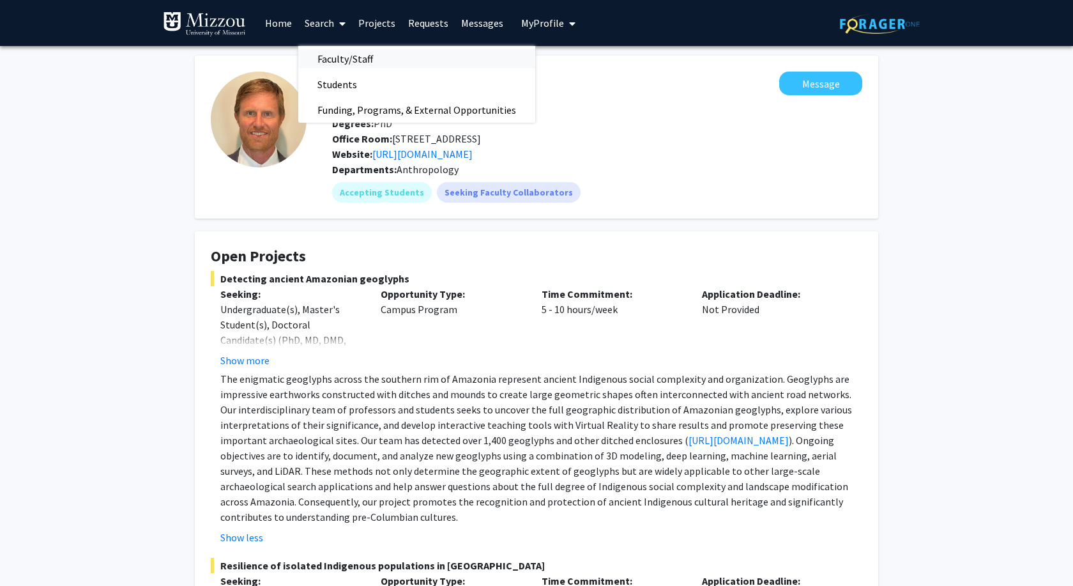
click at [350, 52] on span "Faculty/Staff" at bounding box center [345, 59] width 94 height 26
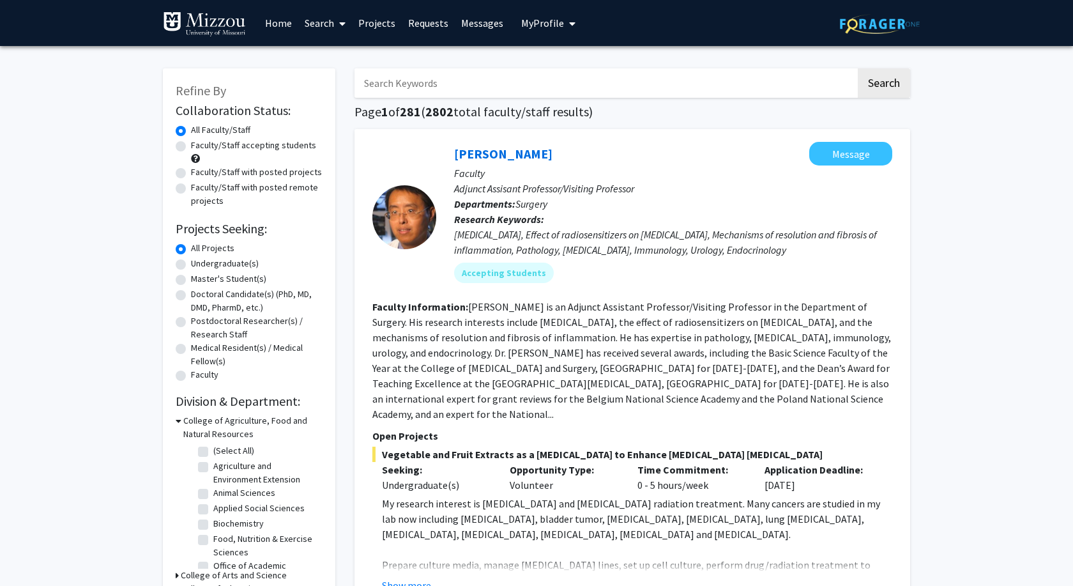
click at [400, 85] on input "Search Keywords" at bounding box center [604, 82] width 501 height 29
type input "theatre"
click at [858, 68] on button "Search" at bounding box center [884, 82] width 52 height 29
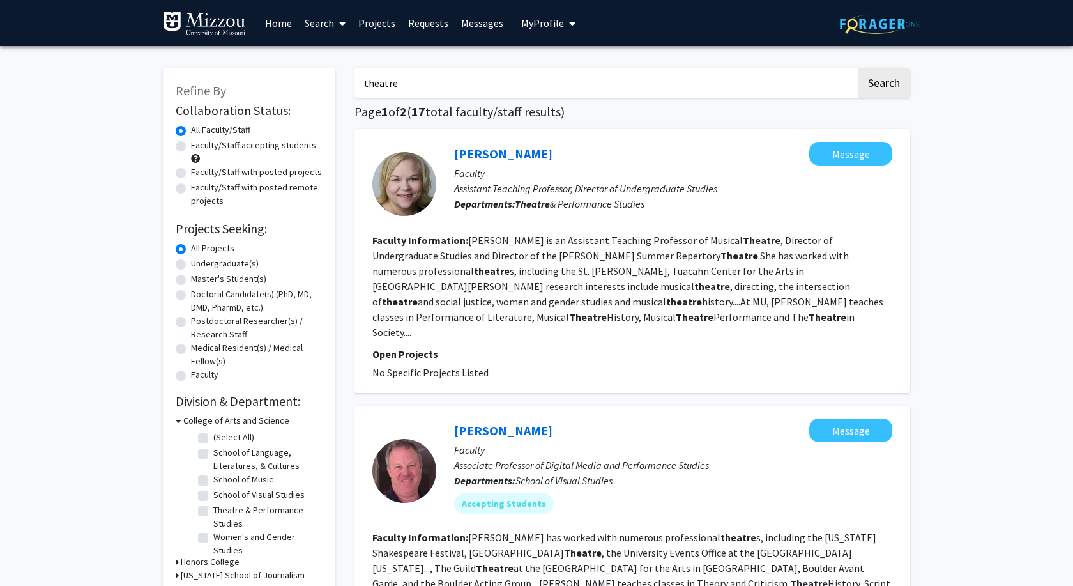
click at [328, 21] on link "Search" at bounding box center [325, 23] width 54 height 45
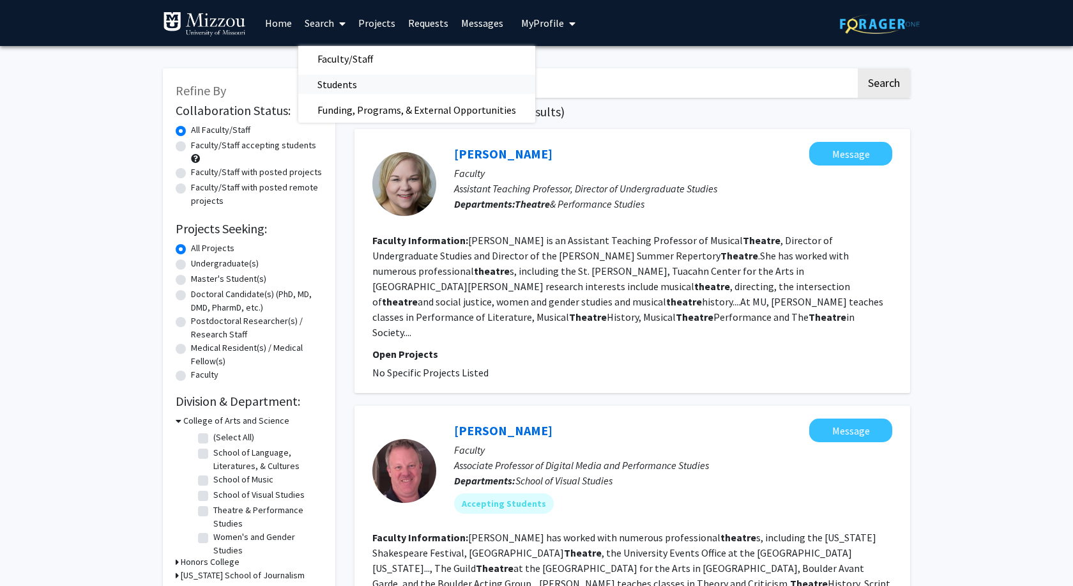
click at [344, 90] on span "Students" at bounding box center [337, 85] width 78 height 26
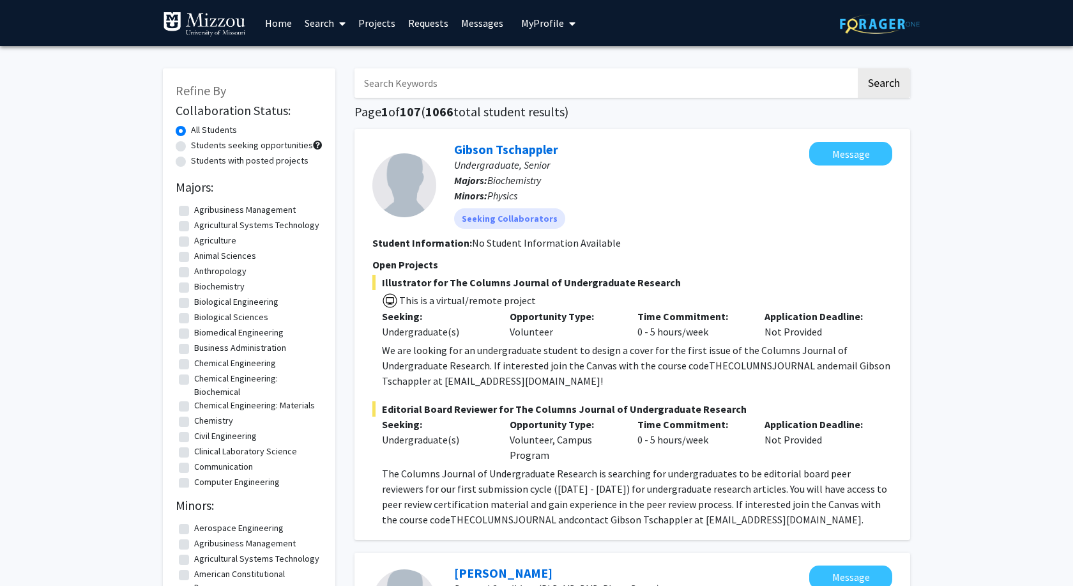
click at [428, 80] on input "Search Keywords" at bounding box center [604, 82] width 501 height 29
click at [574, 86] on input "Search Keywords" at bounding box center [604, 82] width 501 height 29
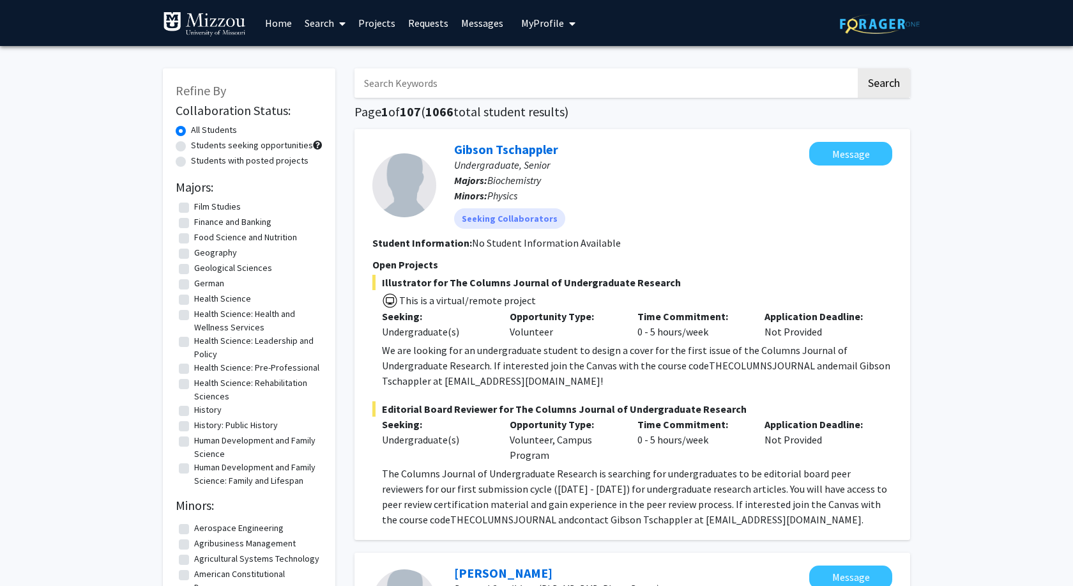
scroll to position [621, 0]
click at [194, 301] on label "Health Science" at bounding box center [222, 297] width 57 height 13
click at [194, 299] on input "Health Science" at bounding box center [198, 295] width 8 height 8
checkbox input "true"
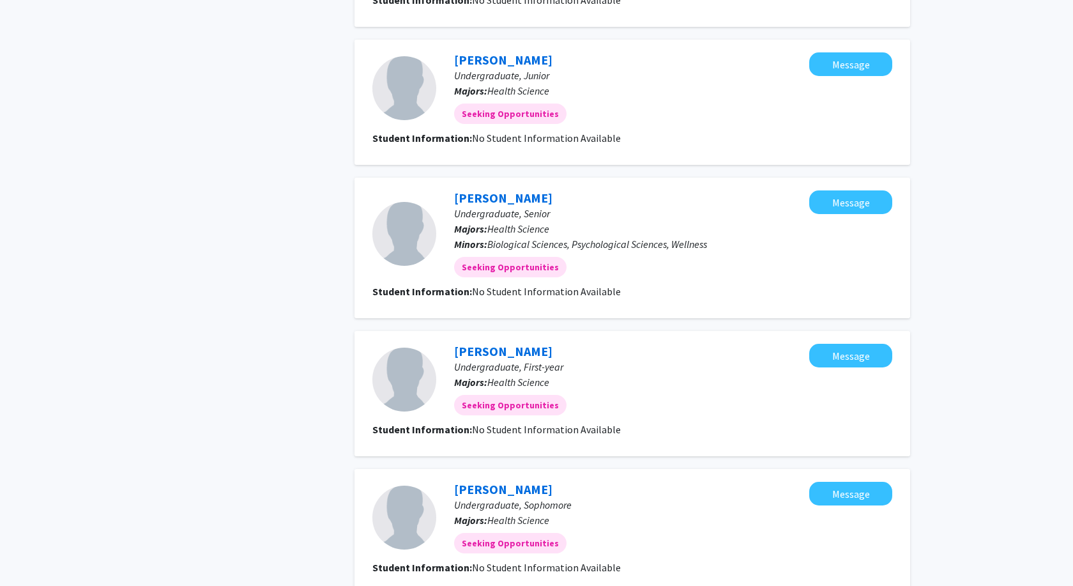
scroll to position [369, 0]
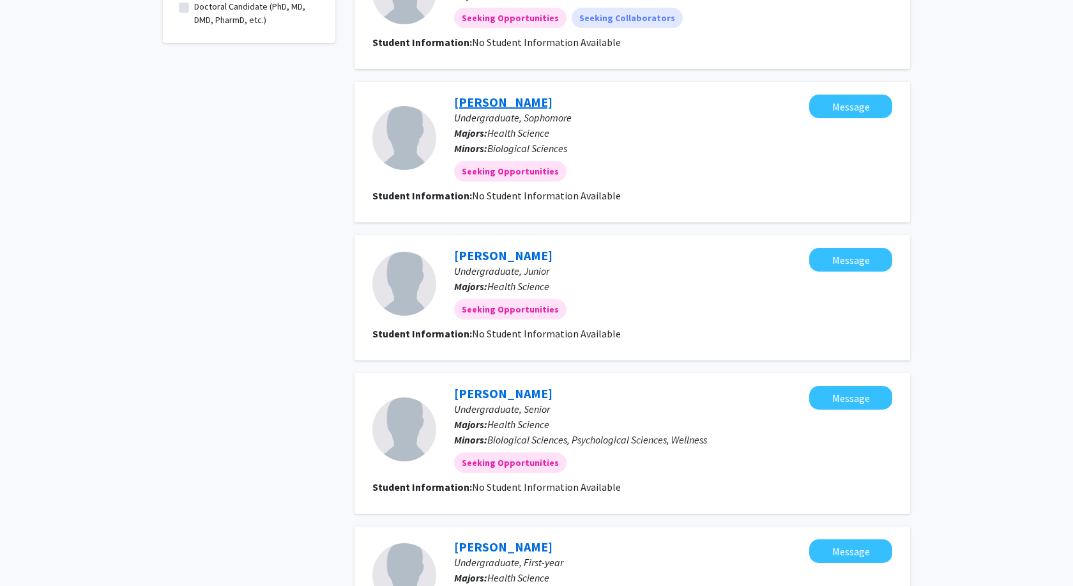
click at [507, 105] on link "[PERSON_NAME]" at bounding box center [503, 102] width 98 height 16
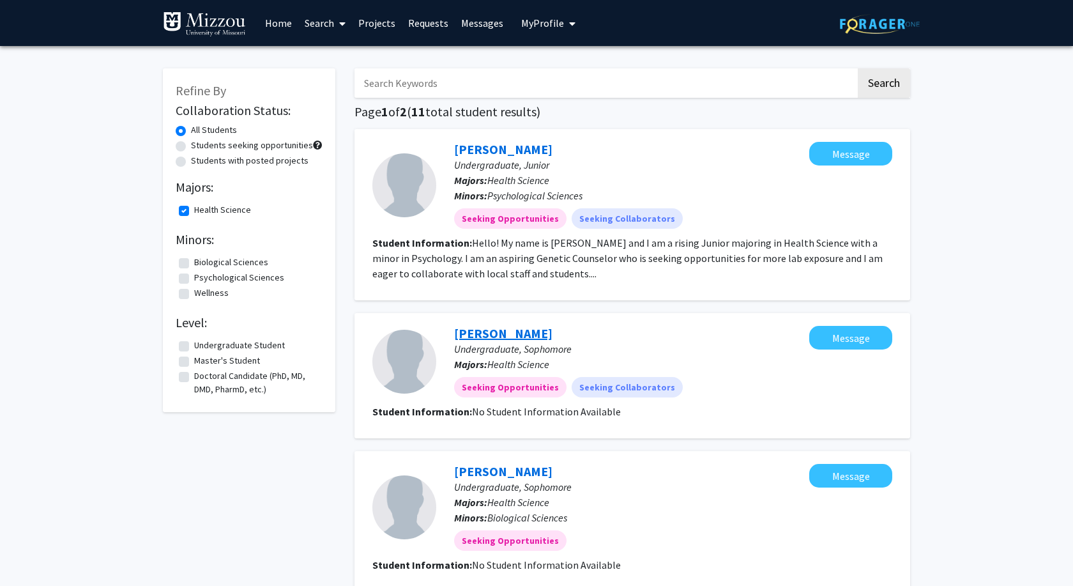
click at [474, 337] on link "[PERSON_NAME]" at bounding box center [503, 333] width 98 height 16
click at [194, 213] on label "Health Science" at bounding box center [222, 209] width 57 height 13
click at [194, 211] on input "Health Science" at bounding box center [198, 207] width 8 height 8
checkbox input "false"
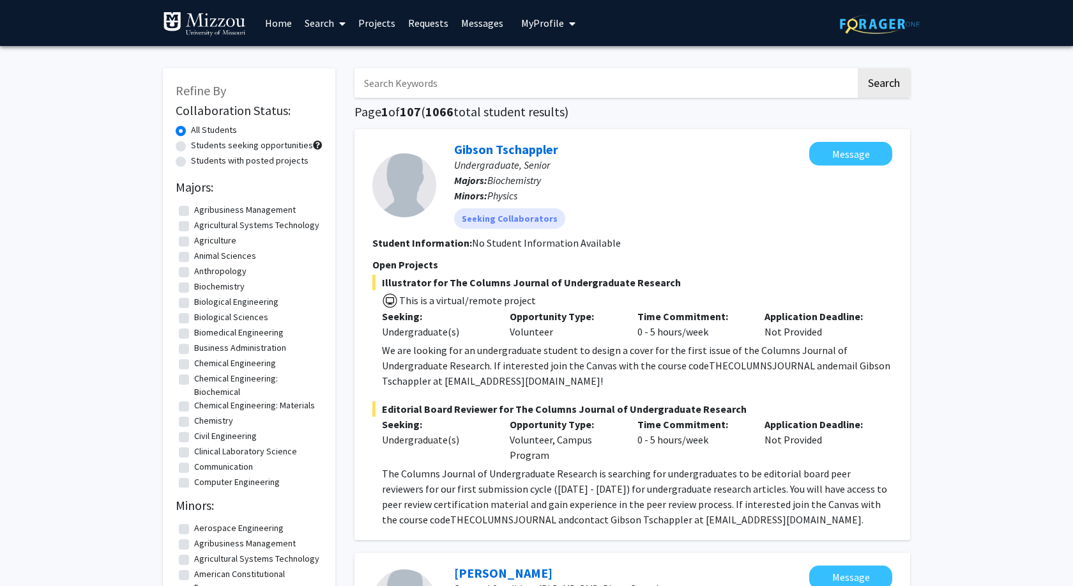
click at [194, 270] on label "Anthropology" at bounding box center [220, 270] width 52 height 13
click at [194, 270] on input "Anthropology" at bounding box center [198, 268] width 8 height 8
checkbox input "true"
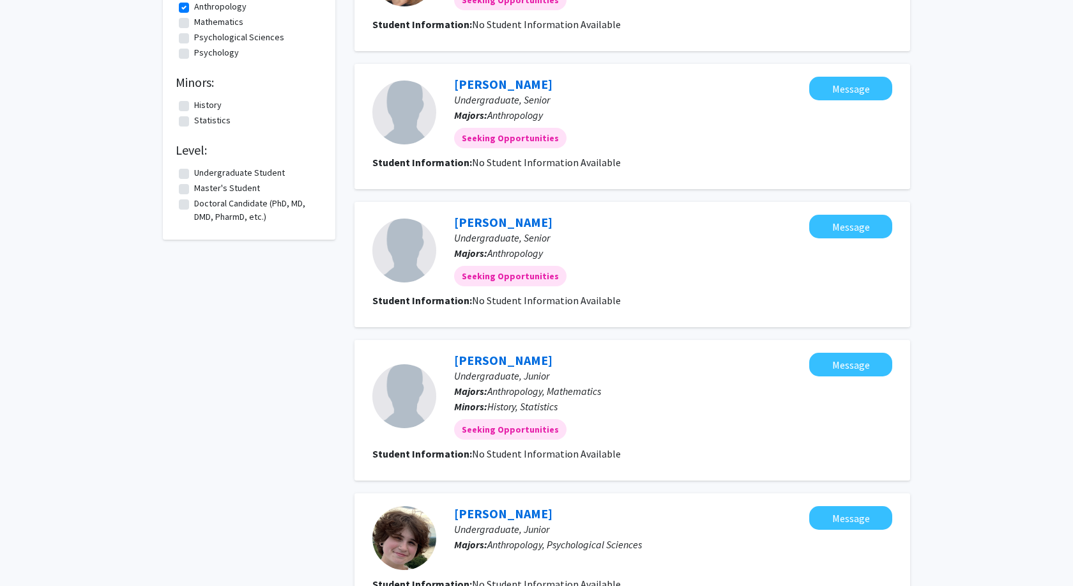
scroll to position [326, 0]
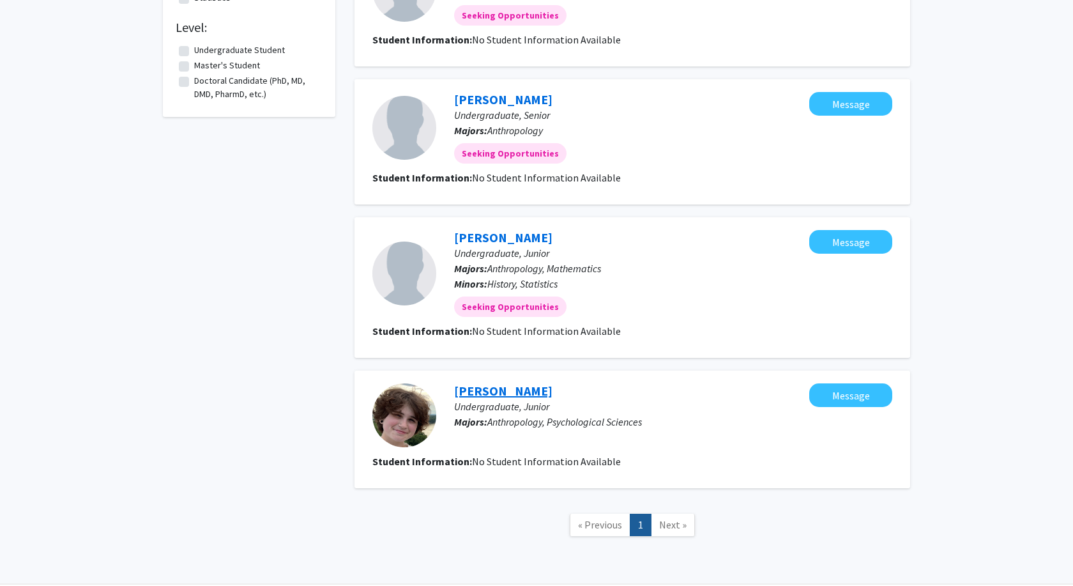
click at [506, 389] on link "[PERSON_NAME]" at bounding box center [503, 390] width 98 height 16
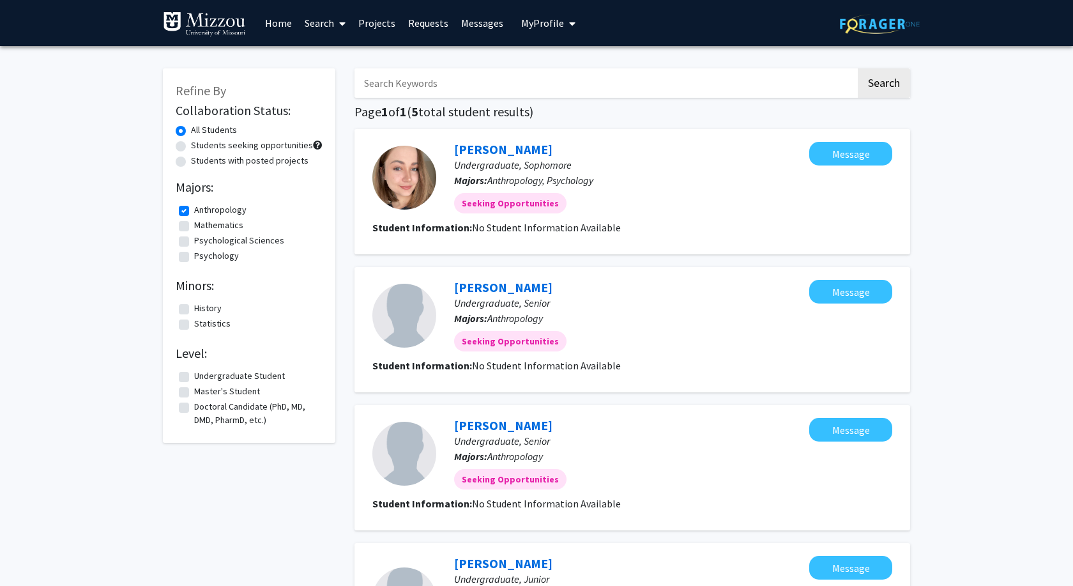
click at [194, 214] on label "Anthropology" at bounding box center [220, 209] width 52 height 13
click at [194, 211] on input "Anthropology" at bounding box center [198, 207] width 8 height 8
checkbox input "false"
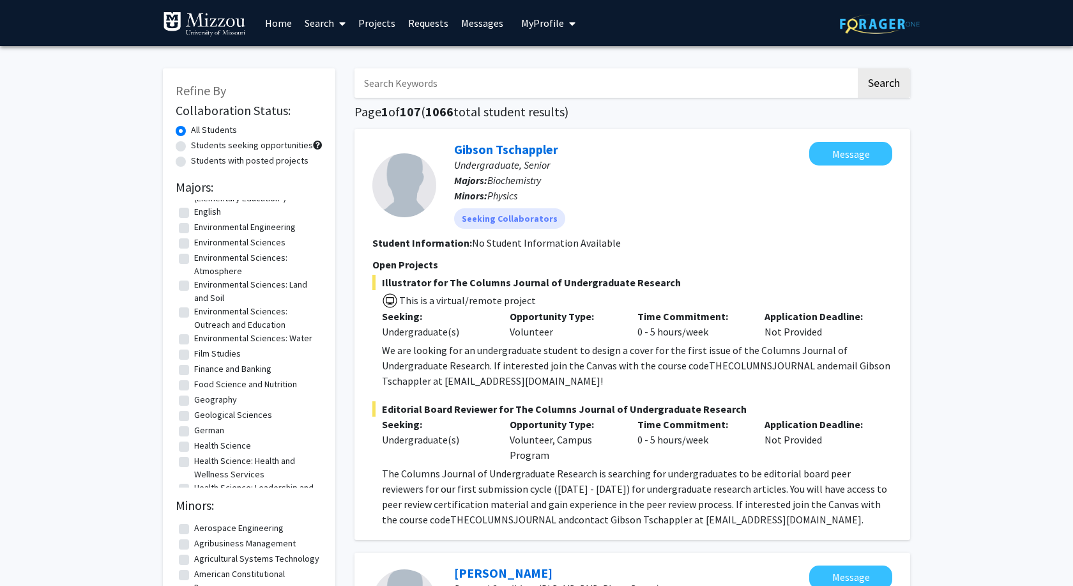
scroll to position [621, 0]
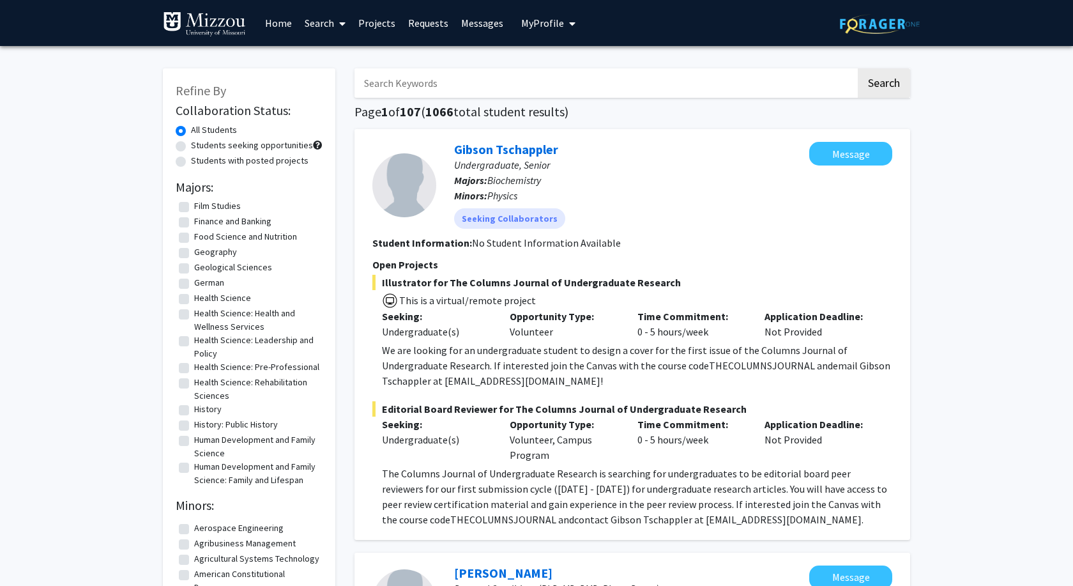
click at [194, 344] on label "Health Science: Leadership and Policy" at bounding box center [256, 346] width 125 height 27
click at [194, 342] on input "Health Science: Leadership and Policy" at bounding box center [198, 337] width 8 height 8
checkbox input "true"
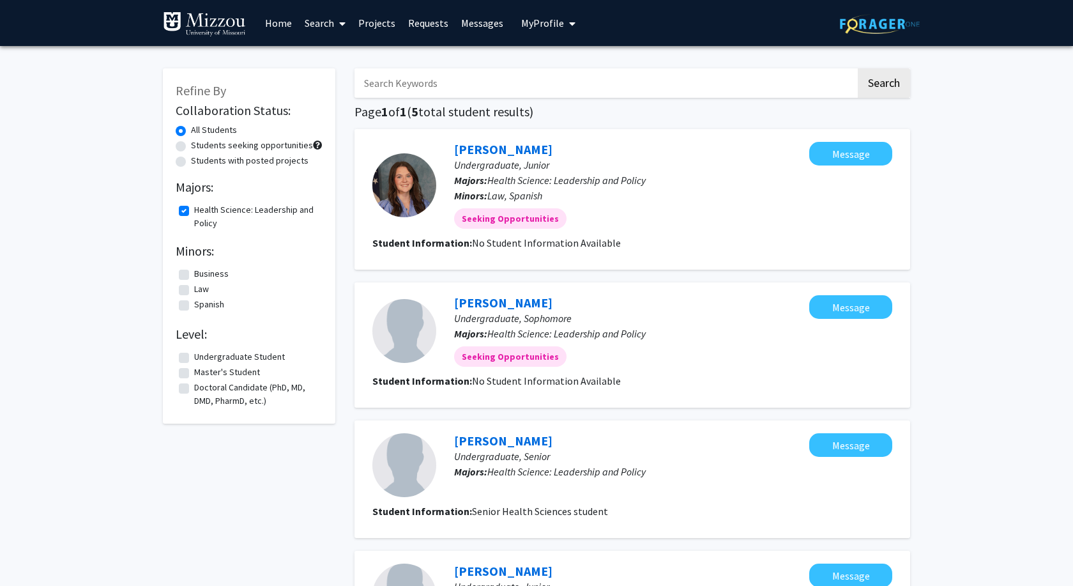
click at [194, 213] on label "Health Science: Leadership and Policy" at bounding box center [256, 216] width 125 height 27
click at [194, 211] on input "Health Science: Leadership and Policy" at bounding box center [198, 207] width 8 height 8
checkbox input "false"
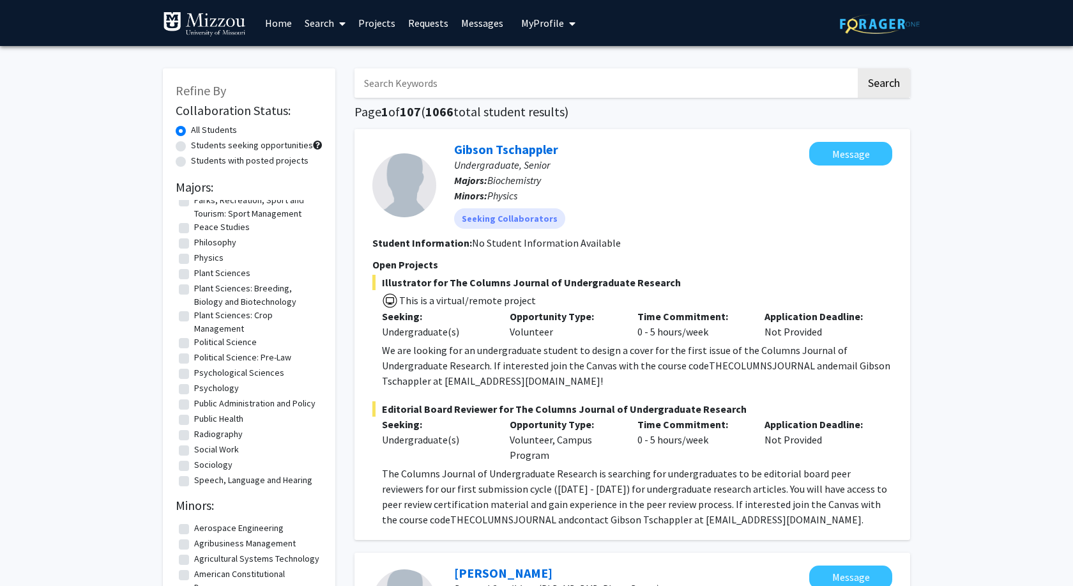
scroll to position [1593, 0]
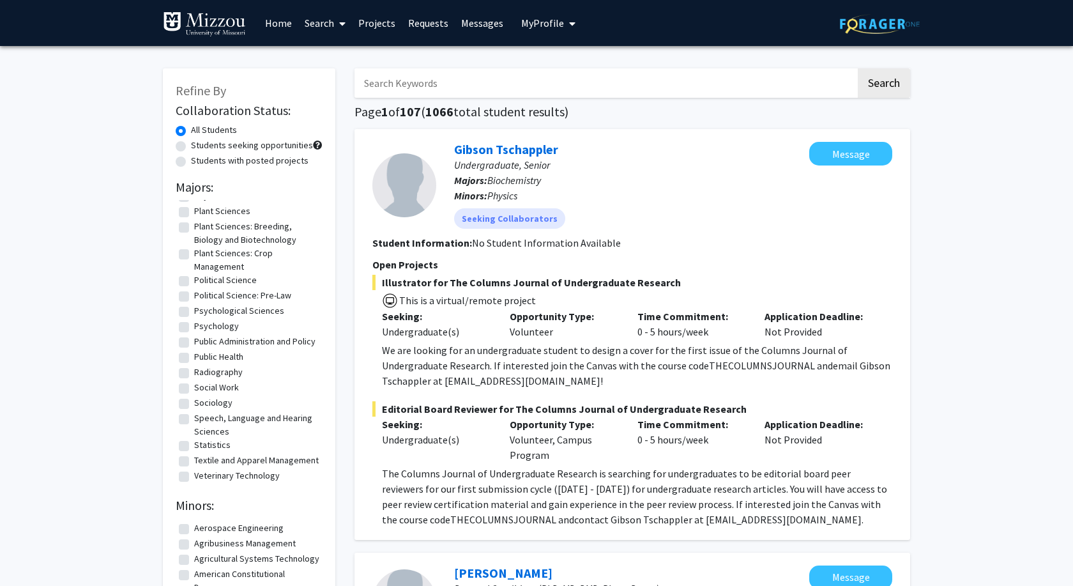
click at [194, 420] on label "Speech, Language and Hearing Sciences" at bounding box center [256, 424] width 125 height 27
click at [194, 420] on input "Speech, Language and Hearing Sciences" at bounding box center [198, 415] width 8 height 8
checkbox input "true"
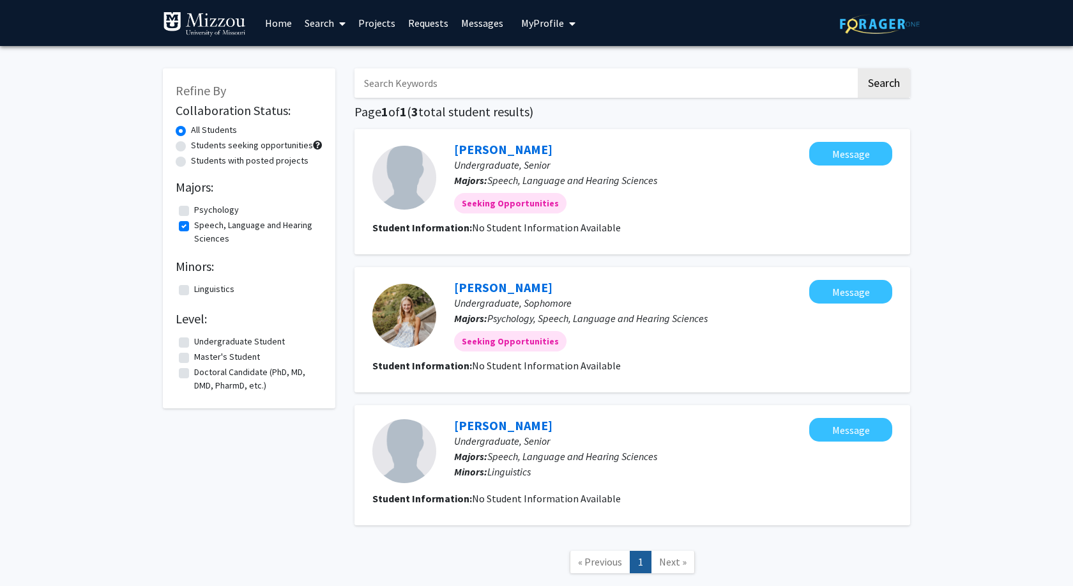
click at [194, 223] on label "Speech, Language and Hearing Sciences" at bounding box center [256, 231] width 125 height 27
click at [194, 223] on input "Speech, Language and Hearing Sciences" at bounding box center [198, 222] width 8 height 8
checkbox input "false"
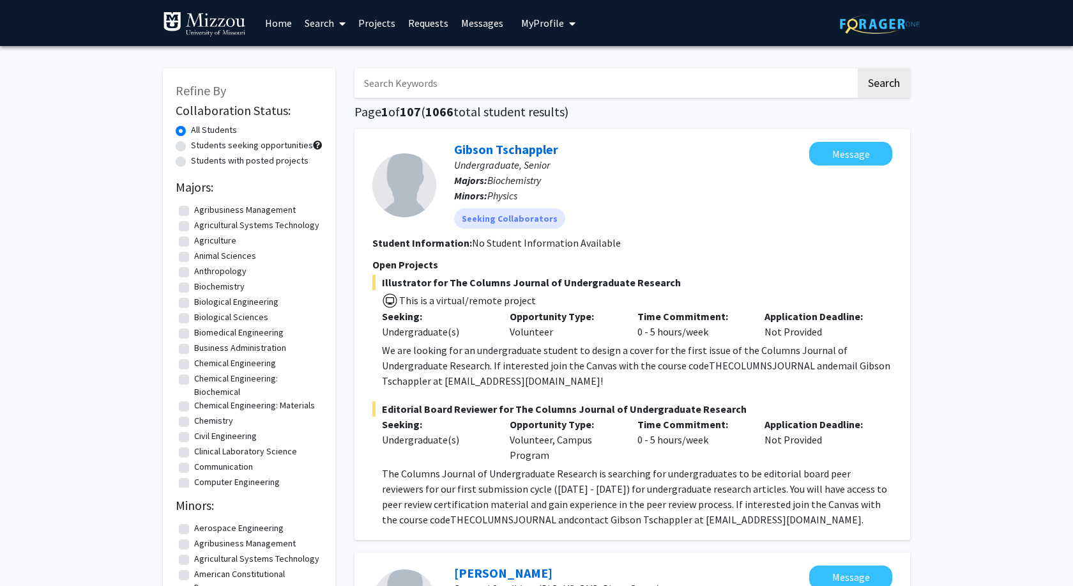
click at [321, 25] on link "Search" at bounding box center [325, 23] width 54 height 45
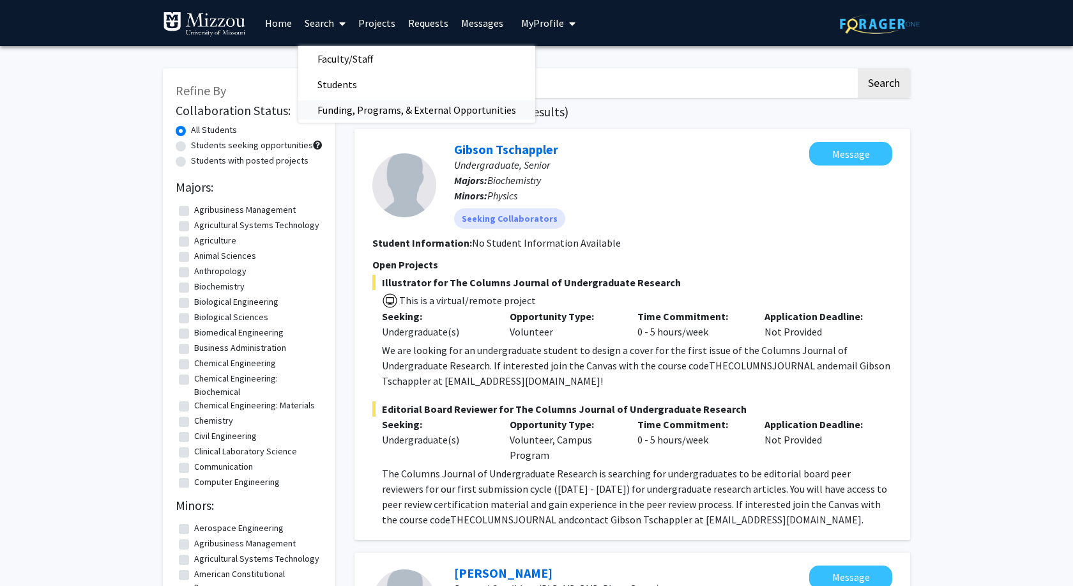
click at [368, 113] on span "Funding, Programs, & External Opportunities" at bounding box center [416, 110] width 237 height 26
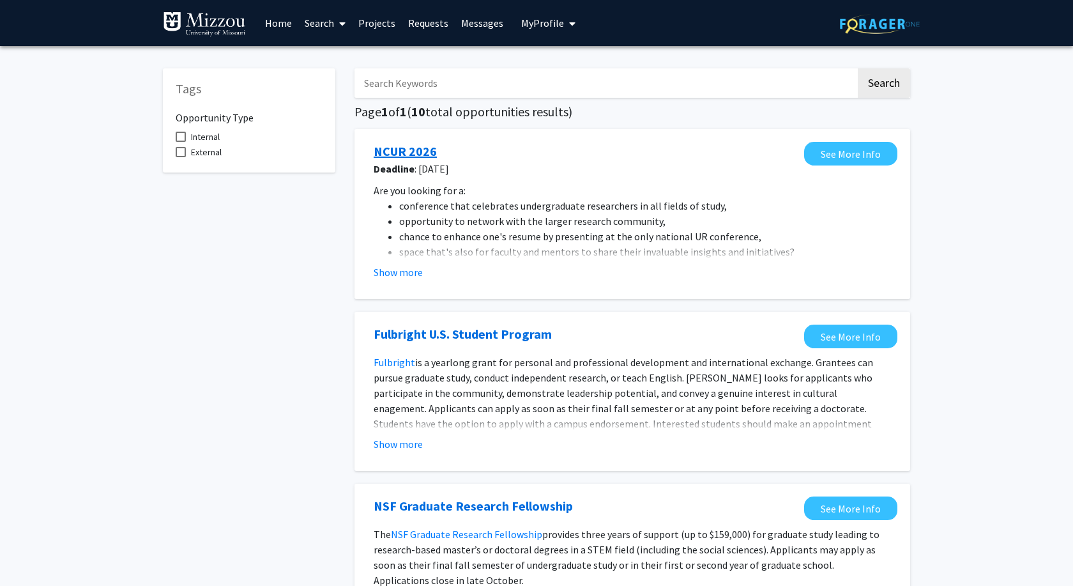
click at [400, 154] on link "NCUR 2026" at bounding box center [405, 151] width 63 height 19
click at [328, 12] on link "Search" at bounding box center [325, 23] width 54 height 45
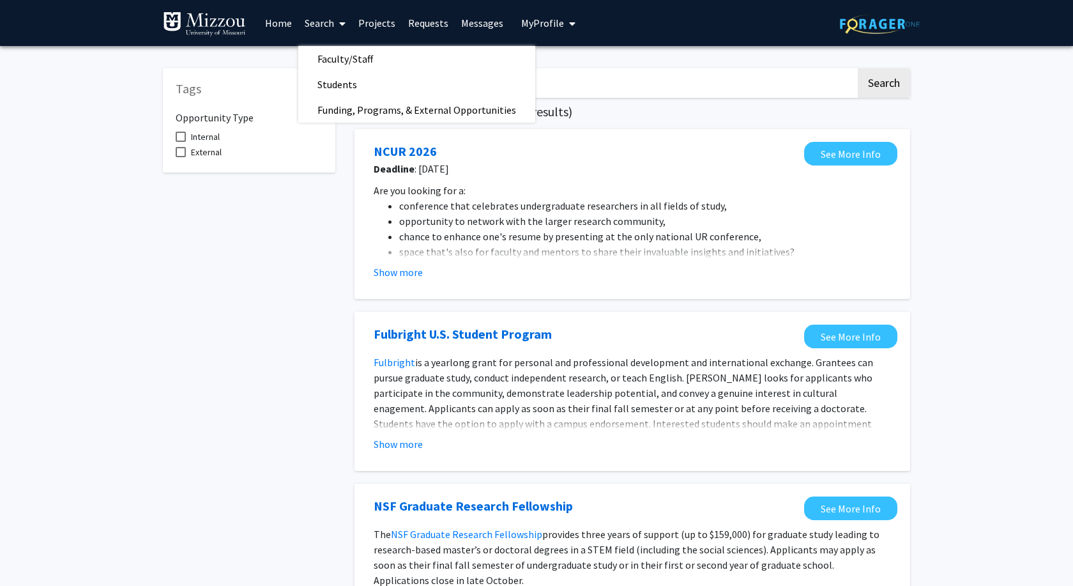
click at [421, 23] on link "Requests" at bounding box center [428, 23] width 53 height 45
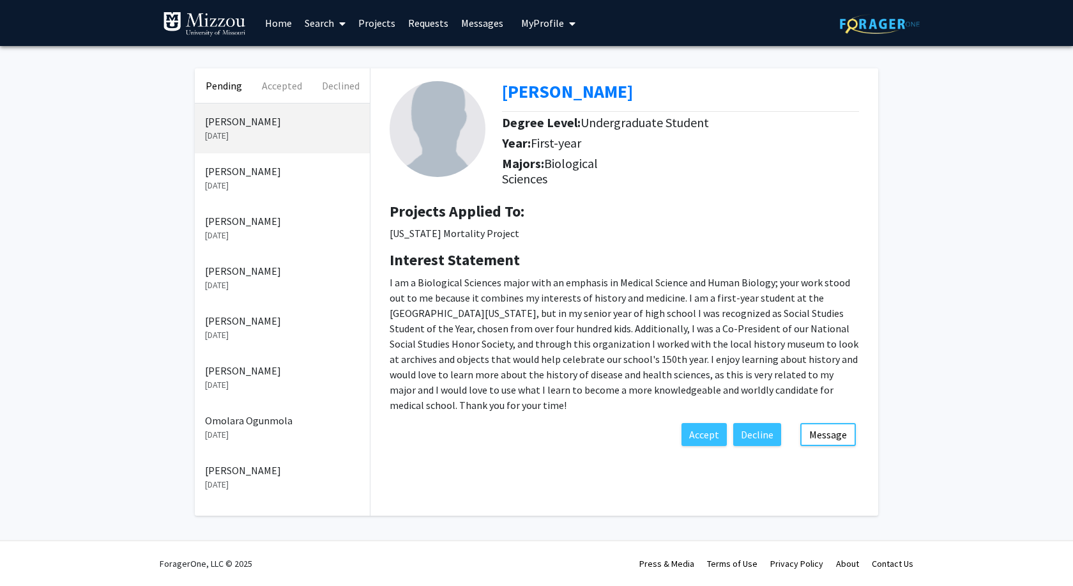
click at [481, 27] on link "Messages" at bounding box center [482, 23] width 55 height 45
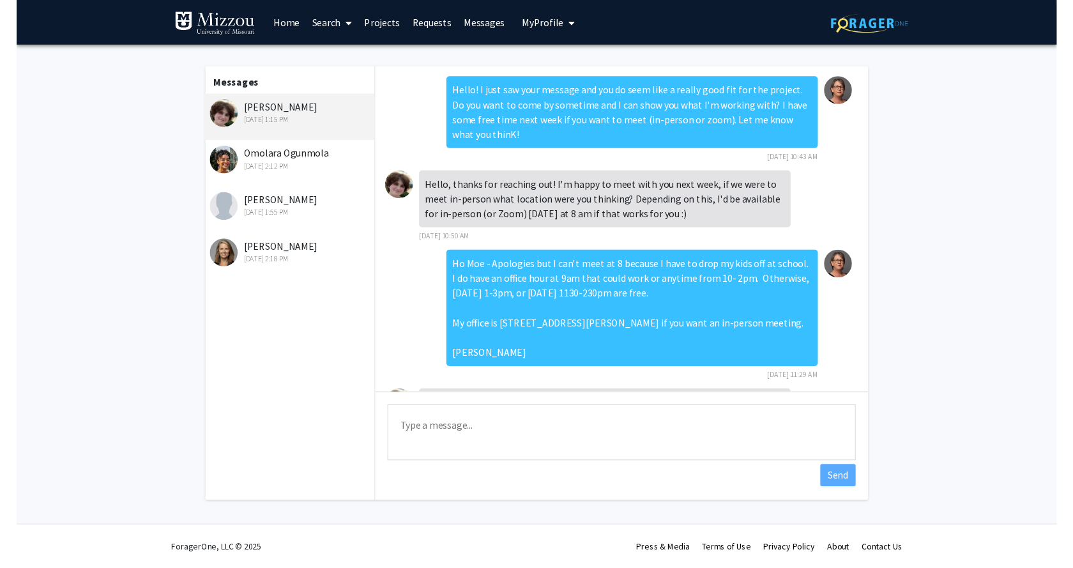
scroll to position [160, 0]
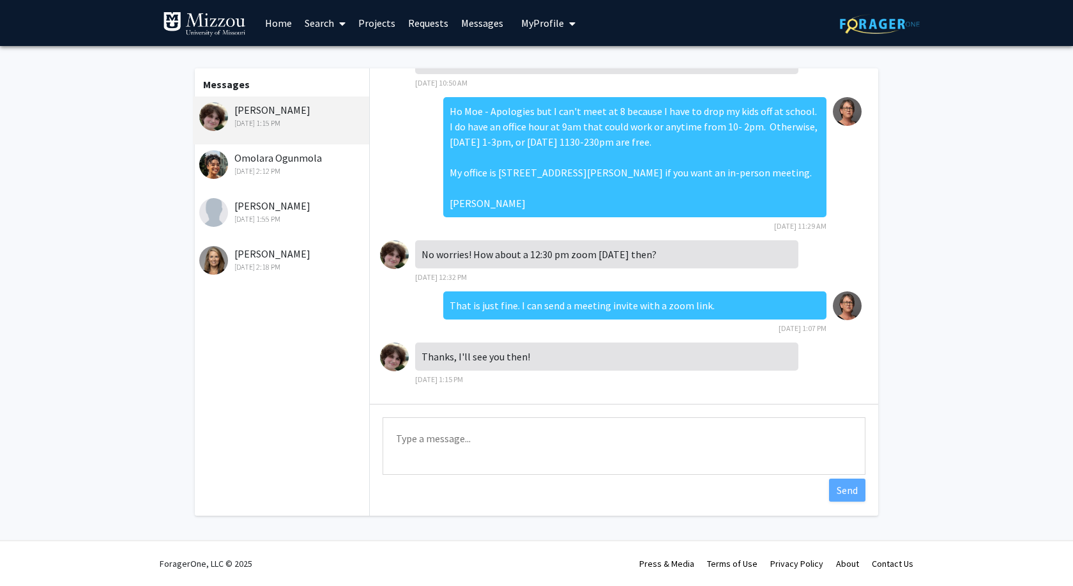
click at [434, 28] on link "Requests" at bounding box center [428, 23] width 53 height 45
